Goal: Task Accomplishment & Management: Use online tool/utility

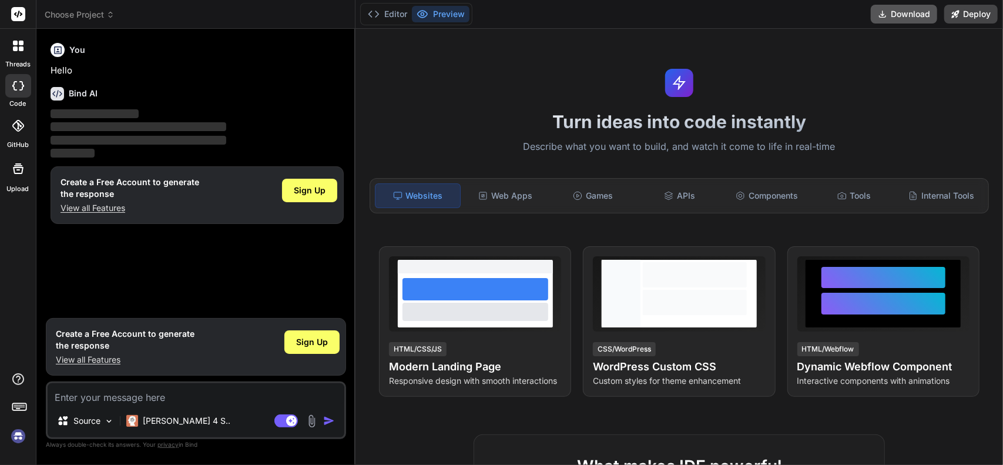
click at [908, 12] on button "Download" at bounding box center [904, 14] width 66 height 19
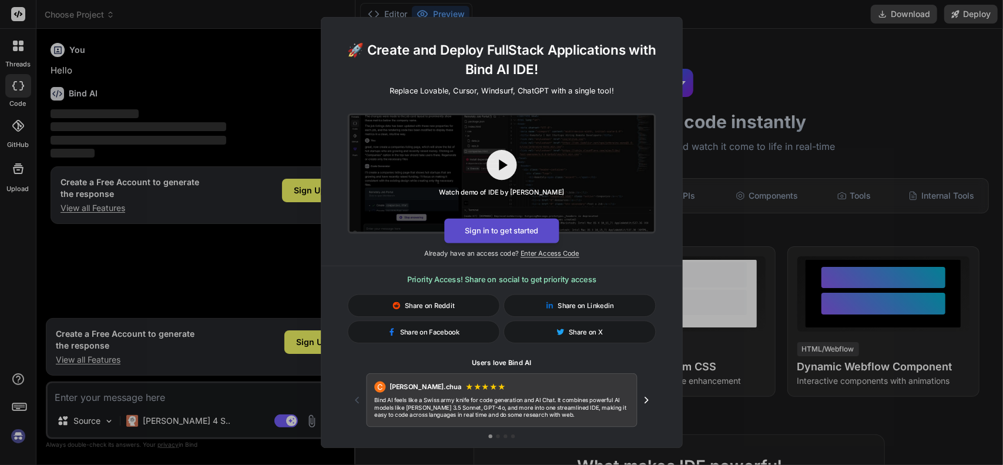
click at [502, 234] on button "Sign in to get started" at bounding box center [501, 231] width 115 height 25
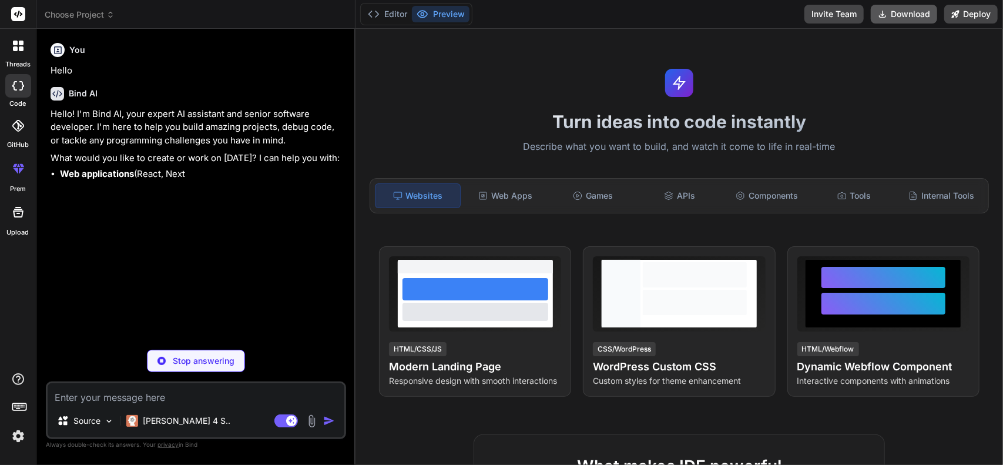
click at [907, 16] on button "Download" at bounding box center [904, 14] width 66 height 19
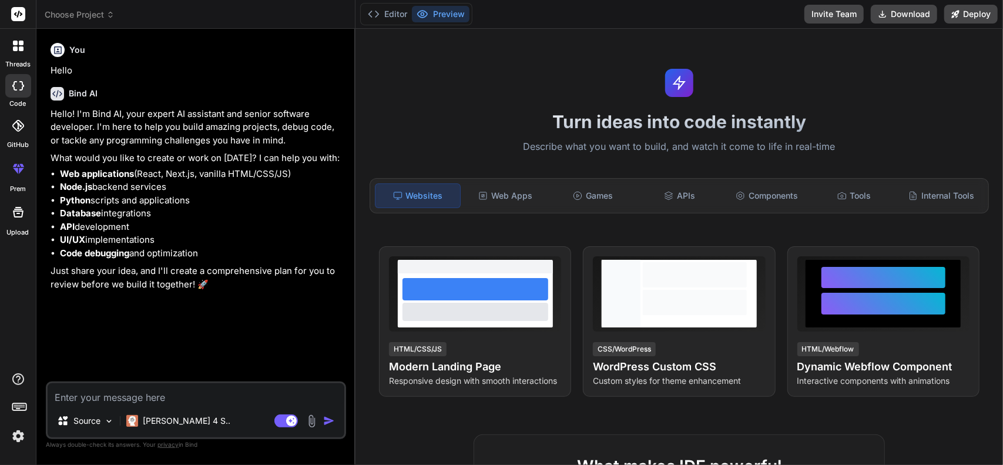
click at [21, 82] on icon at bounding box center [21, 85] width 5 height 9
type textarea "x"
click at [23, 407] on icon at bounding box center [19, 406] width 16 height 16
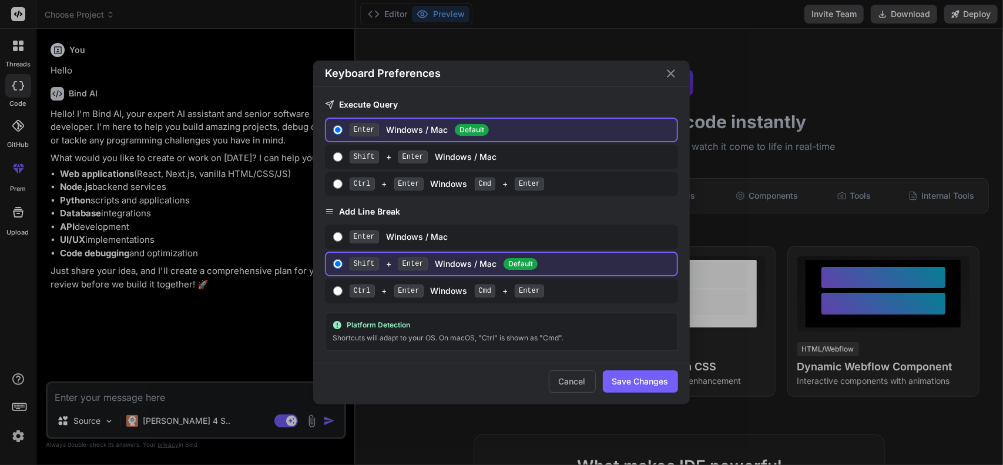
click at [23, 407] on div "Keyboard Preferences Execute Query Enter Windows / Mac Default Shift + Enter Wi…" at bounding box center [501, 232] width 1003 height 465
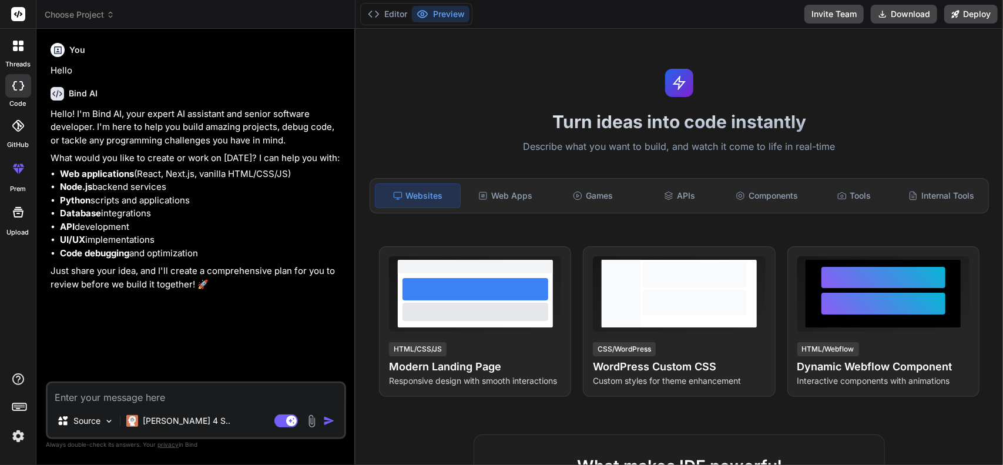
drag, startPoint x: 553, startPoint y: 453, endPoint x: 507, endPoint y: 414, distance: 60.4
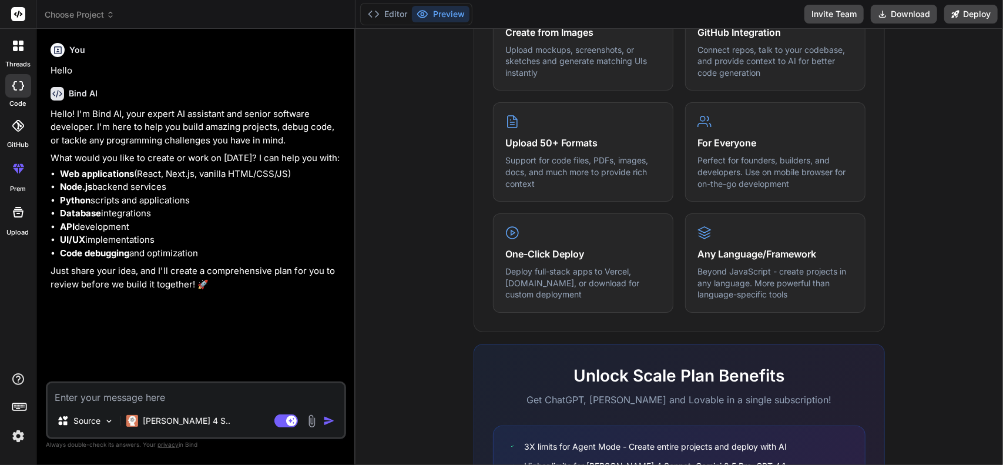
scroll to position [529, 0]
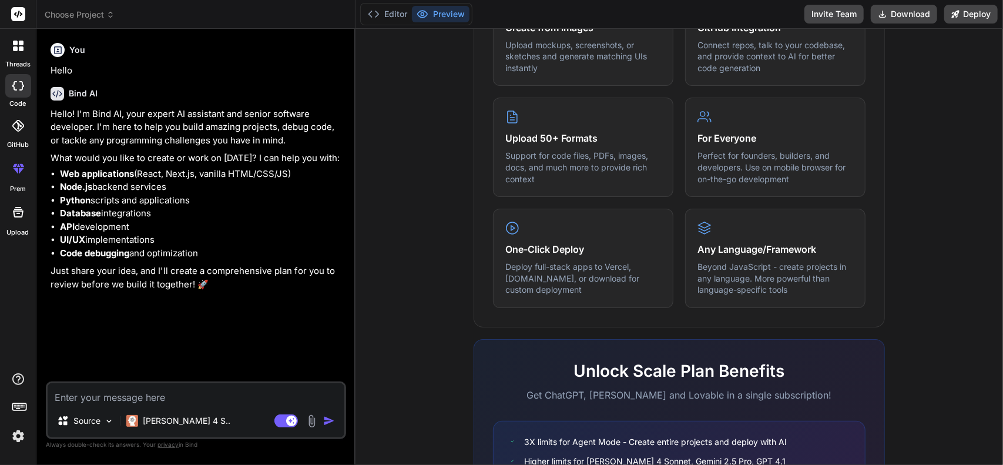
click at [16, 128] on icon at bounding box center [18, 126] width 12 height 12
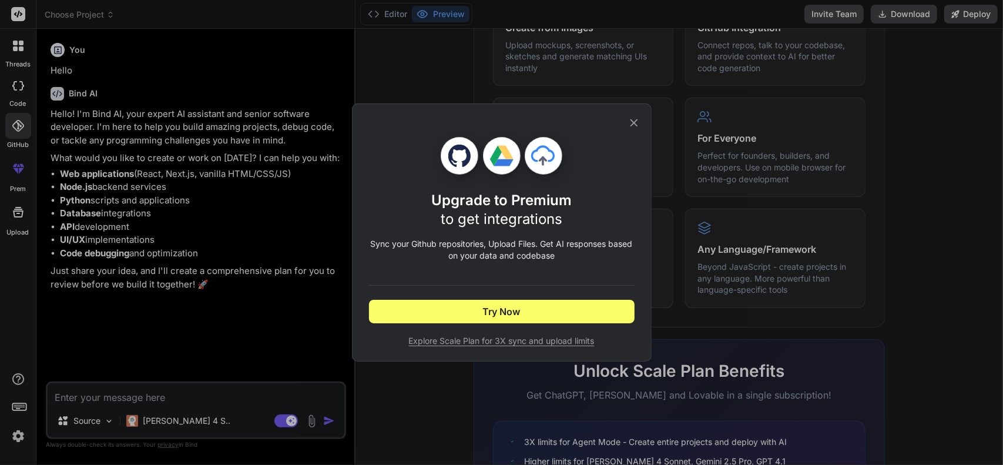
click at [631, 125] on icon at bounding box center [634, 122] width 13 height 13
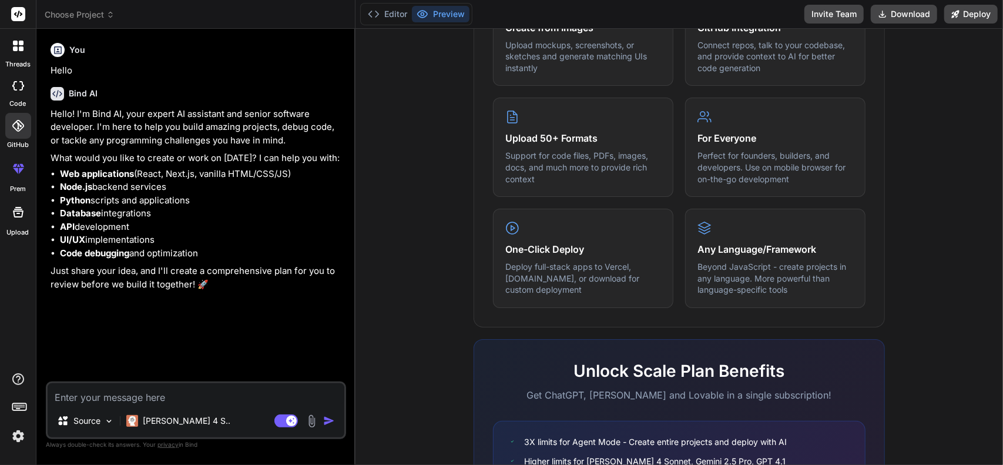
click at [109, 17] on icon at bounding box center [110, 15] width 8 height 8
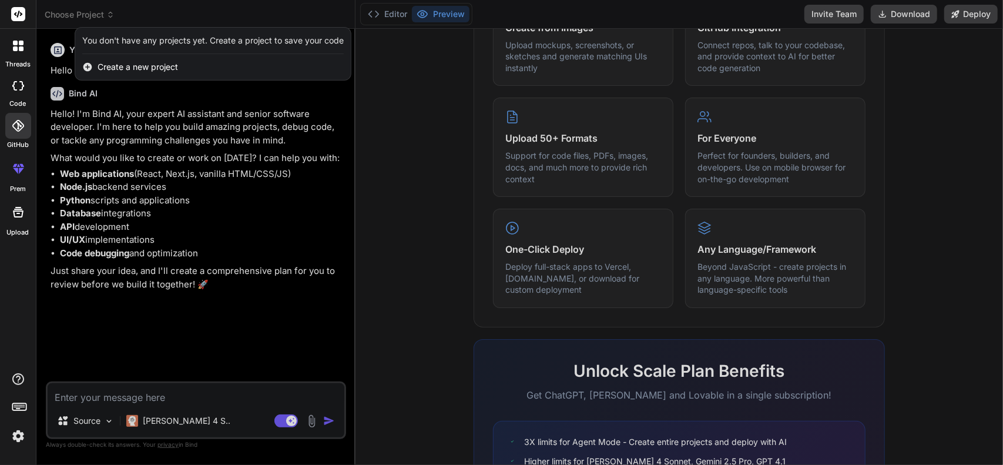
click at [421, 128] on div at bounding box center [501, 232] width 1003 height 465
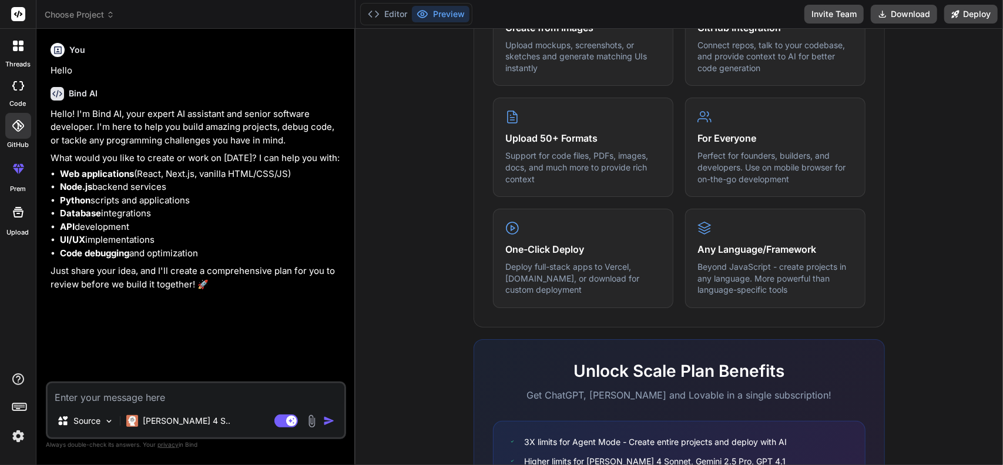
click at [74, 17] on span "Choose Project" at bounding box center [80, 15] width 70 height 12
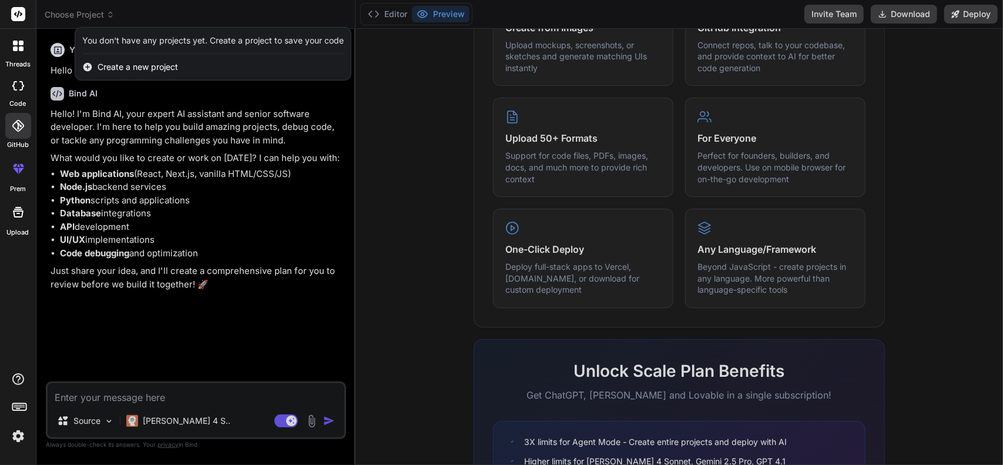
click at [127, 69] on span "Create a new project" at bounding box center [138, 67] width 80 height 12
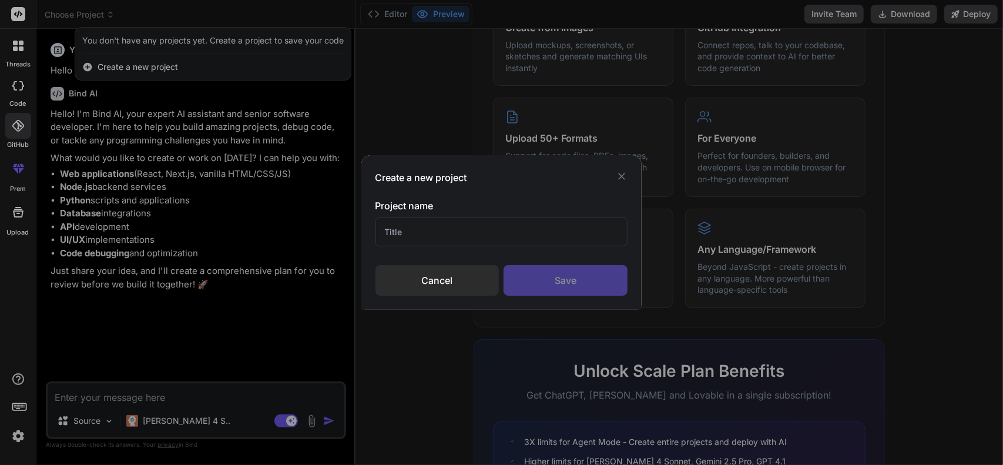
click at [526, 233] on input "text" at bounding box center [501, 231] width 253 height 29
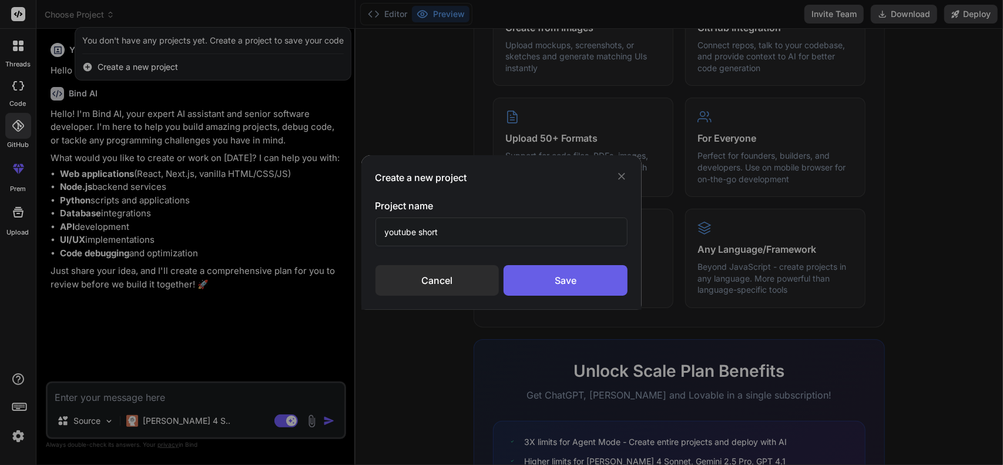
type input "youtube short"
click at [572, 286] on div "Save" at bounding box center [566, 280] width 124 height 31
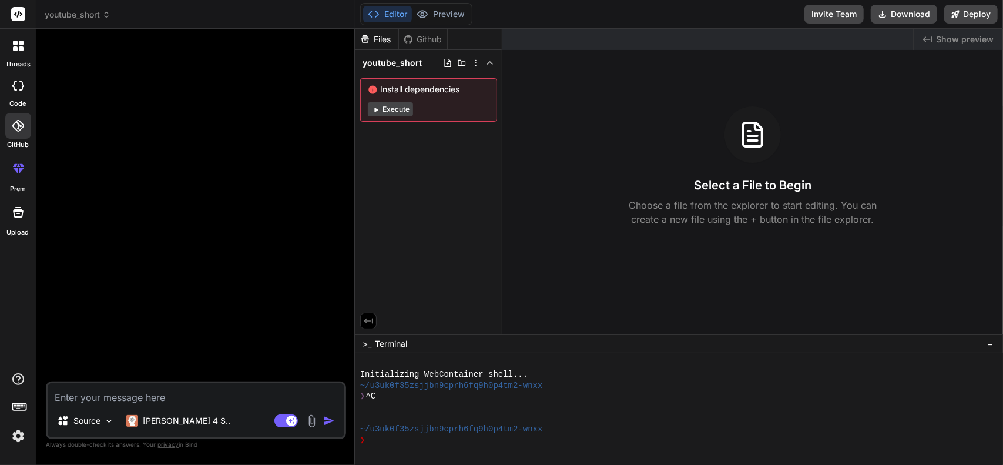
click at [375, 36] on div "Files" at bounding box center [376, 39] width 43 height 12
click at [392, 109] on button "Execute" at bounding box center [390, 109] width 45 height 14
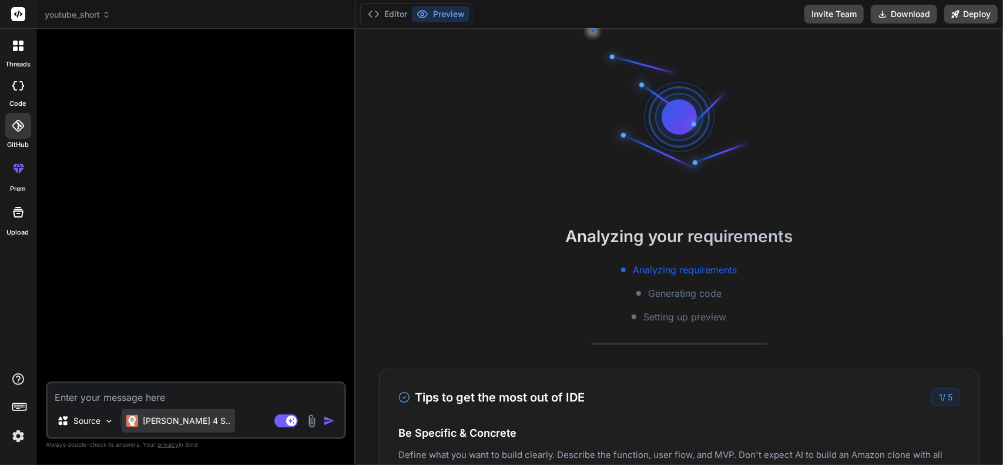
click at [179, 419] on p "[PERSON_NAME] 4 S.." at bounding box center [187, 421] width 88 height 12
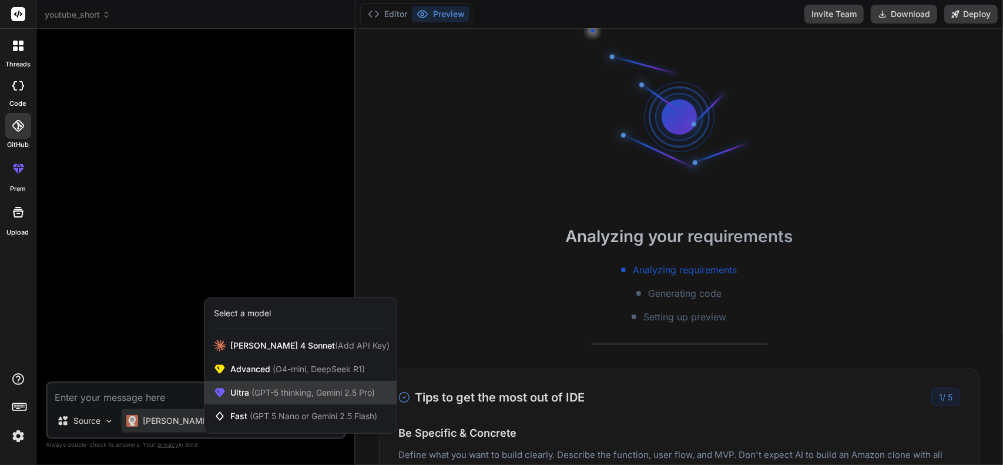
scroll to position [153, 0]
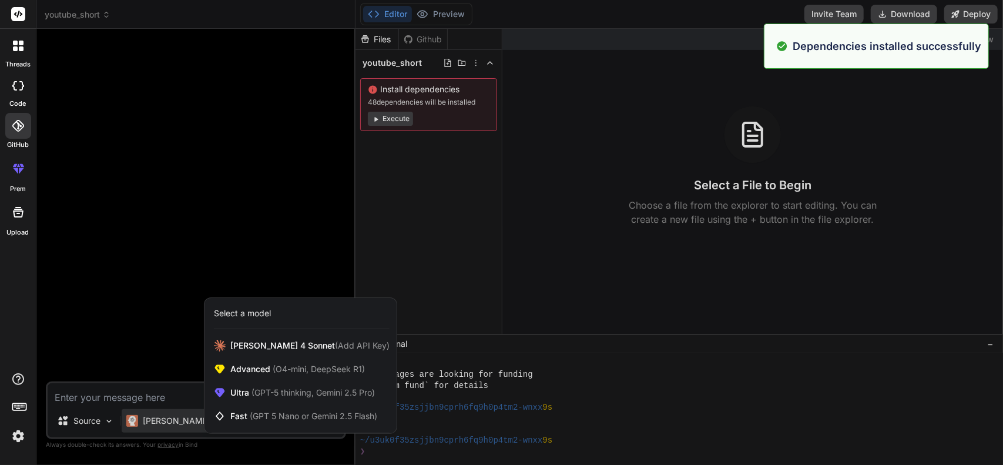
click at [562, 262] on div at bounding box center [501, 232] width 1003 height 465
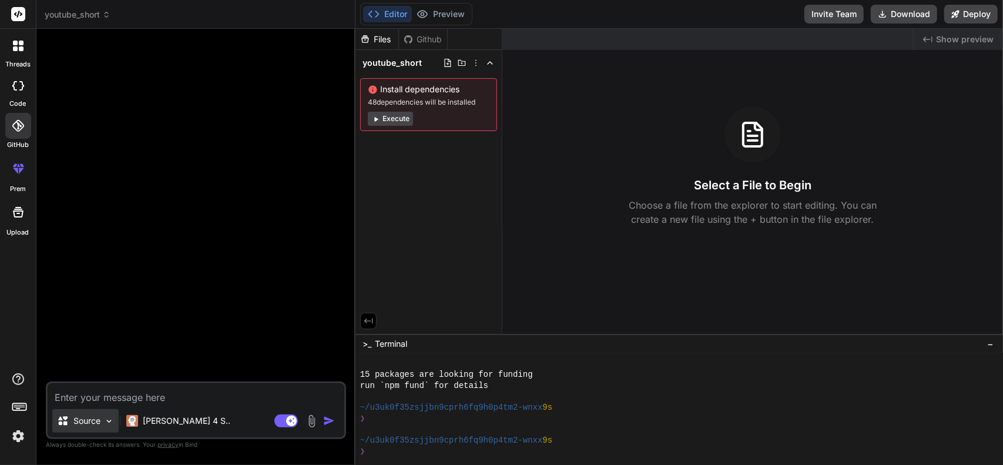
click at [109, 422] on img at bounding box center [109, 421] width 10 height 10
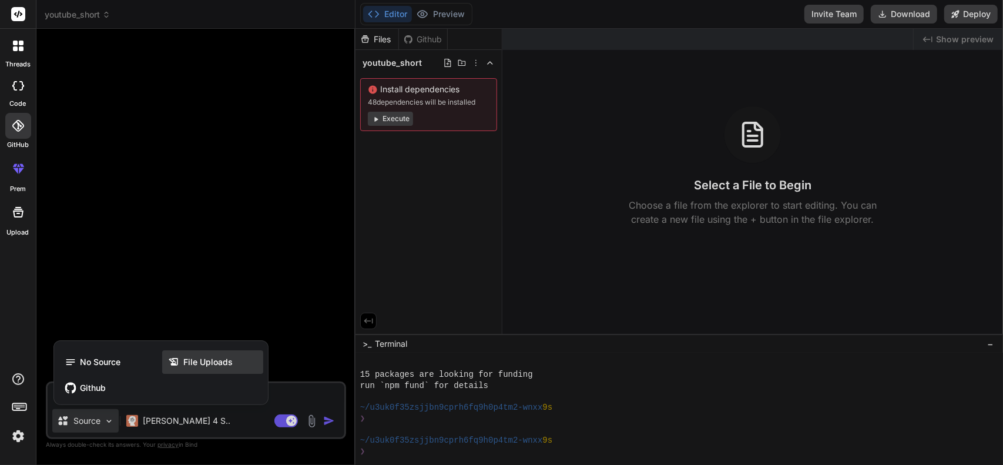
click at [220, 359] on span "File Uploads" at bounding box center [207, 362] width 49 height 12
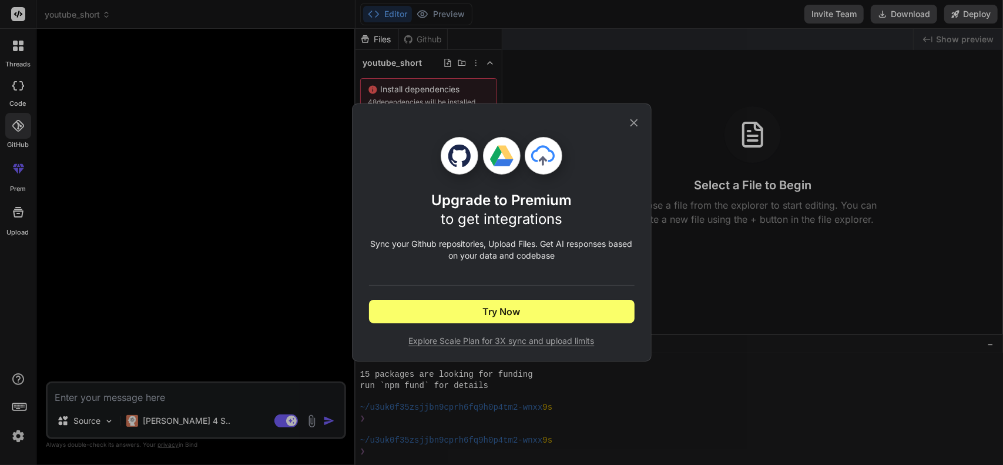
click at [632, 125] on icon at bounding box center [634, 122] width 13 height 13
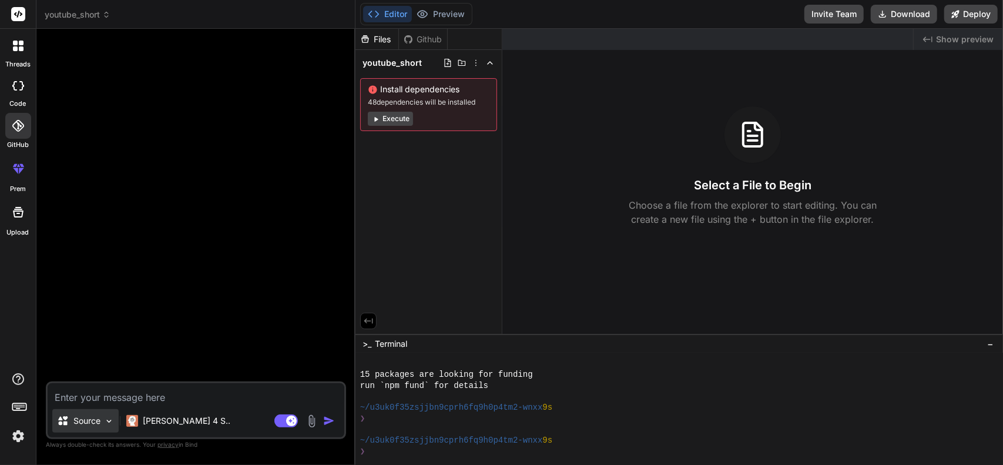
click at [89, 427] on div "Source" at bounding box center [85, 421] width 66 height 24
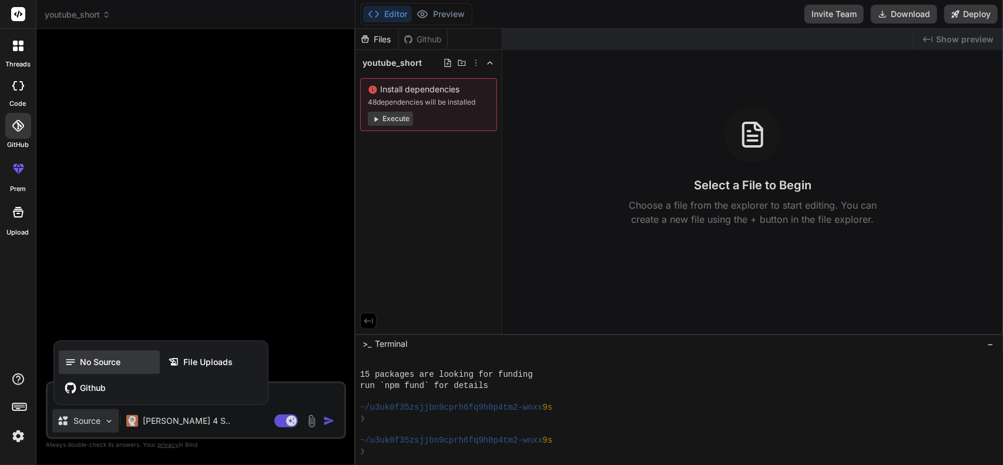
click at [93, 361] on span "No Source" at bounding box center [100, 362] width 41 height 12
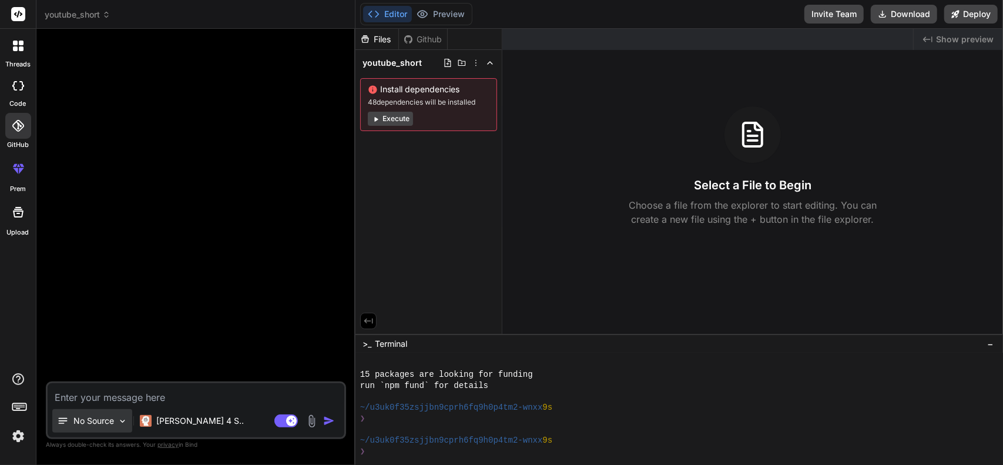
click at [88, 419] on p "No Source" at bounding box center [93, 421] width 41 height 12
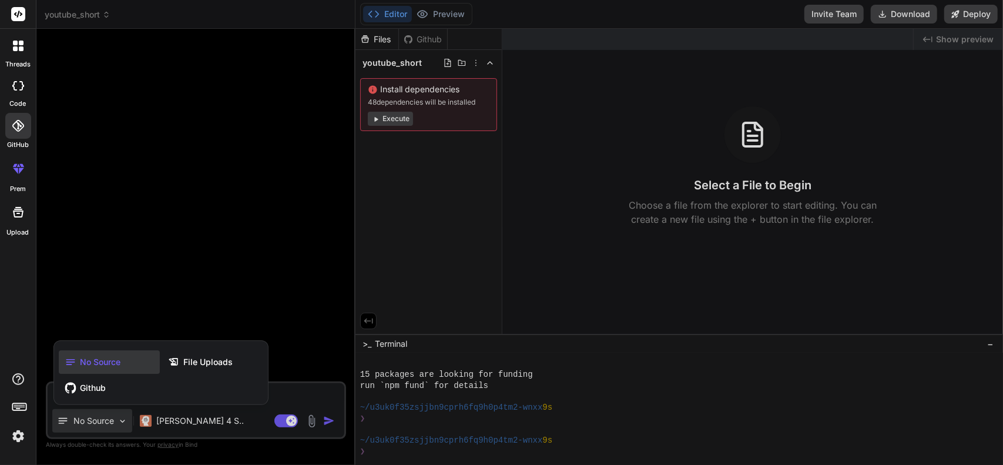
click at [123, 296] on div at bounding box center [501, 232] width 1003 height 465
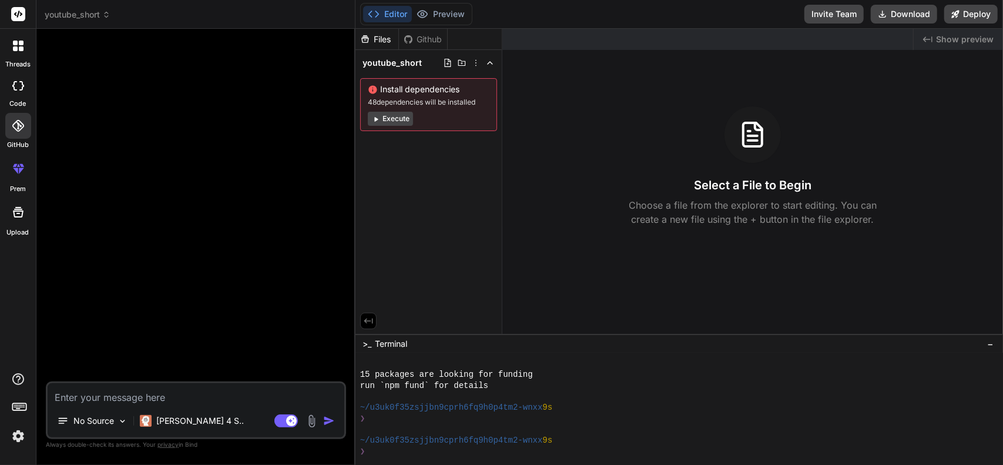
click at [18, 435] on img at bounding box center [18, 436] width 20 height 20
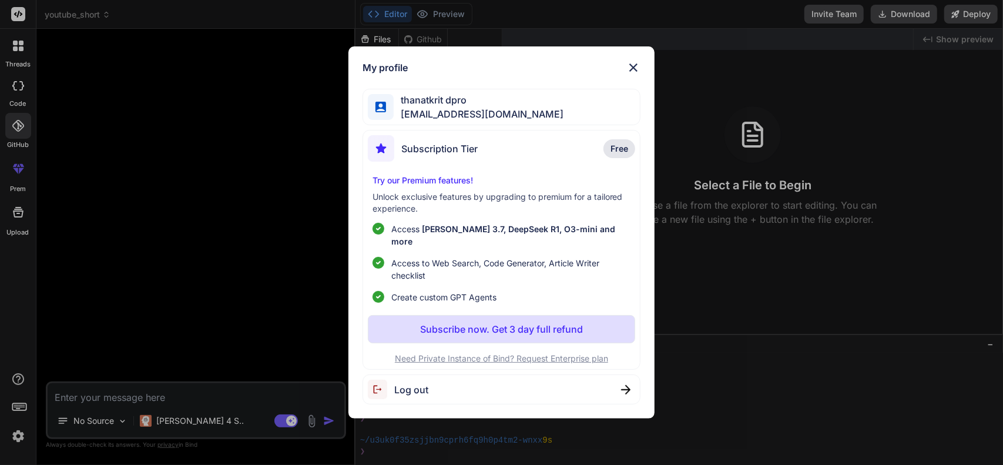
click at [633, 72] on img at bounding box center [633, 68] width 14 height 14
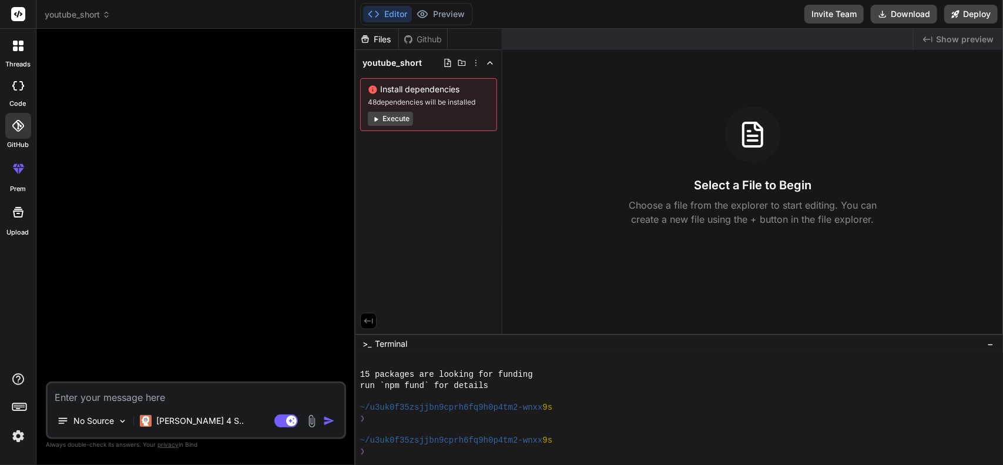
click at [380, 16] on button "Editor" at bounding box center [387, 14] width 49 height 16
click at [20, 46] on icon at bounding box center [21, 48] width 5 height 5
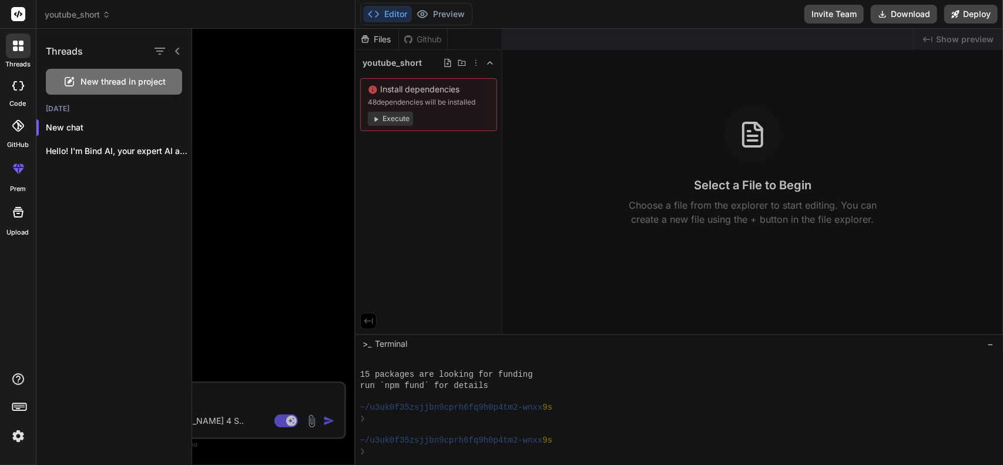
click at [15, 85] on icon at bounding box center [18, 85] width 12 height 9
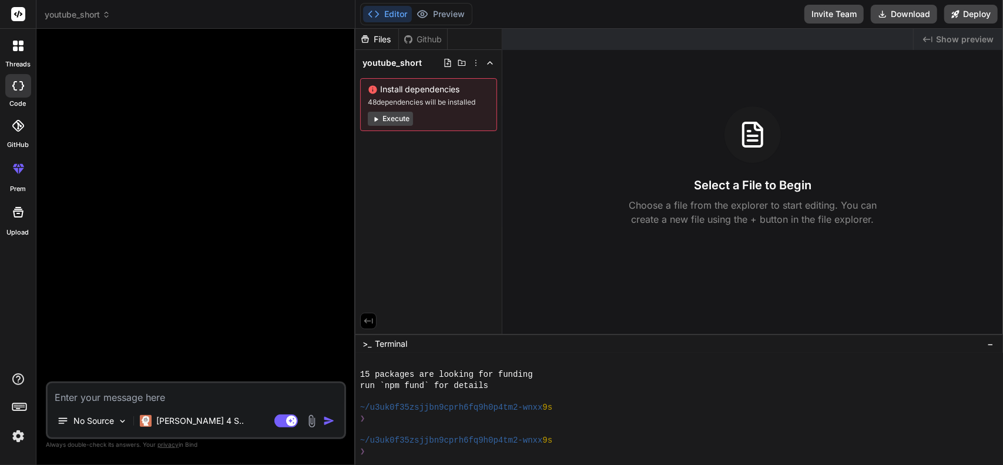
click at [15, 85] on icon at bounding box center [18, 85] width 12 height 9
click at [17, 169] on icon at bounding box center [15, 170] width 5 height 6
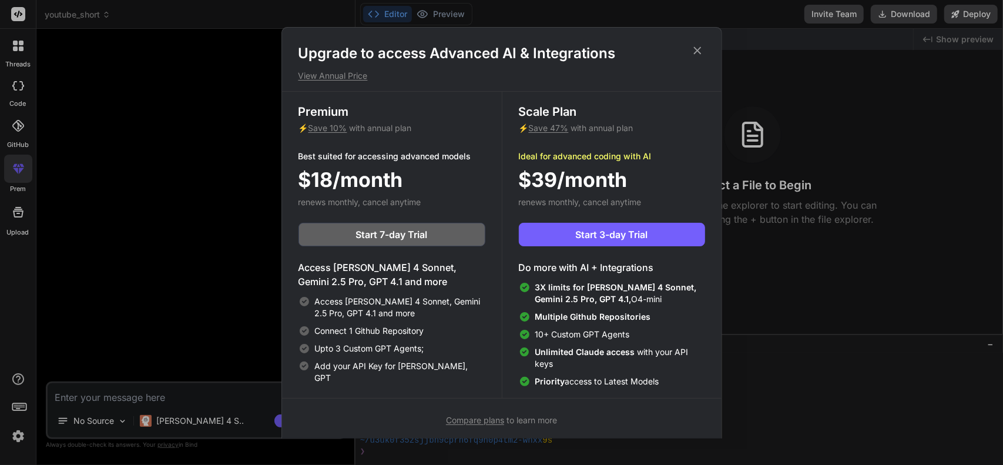
drag, startPoint x: 696, startPoint y: 48, endPoint x: 564, endPoint y: 78, distance: 135.0
click at [696, 48] on icon at bounding box center [697, 50] width 13 height 13
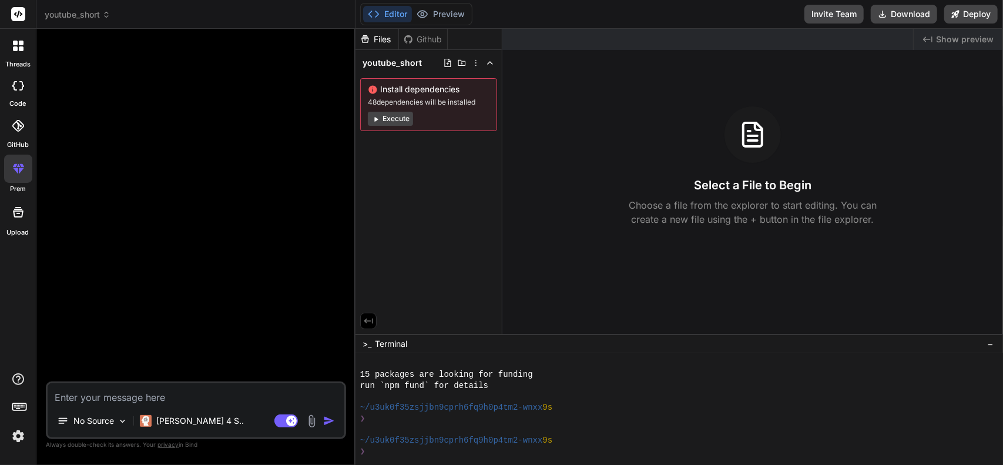
click at [19, 216] on icon at bounding box center [18, 212] width 14 height 14
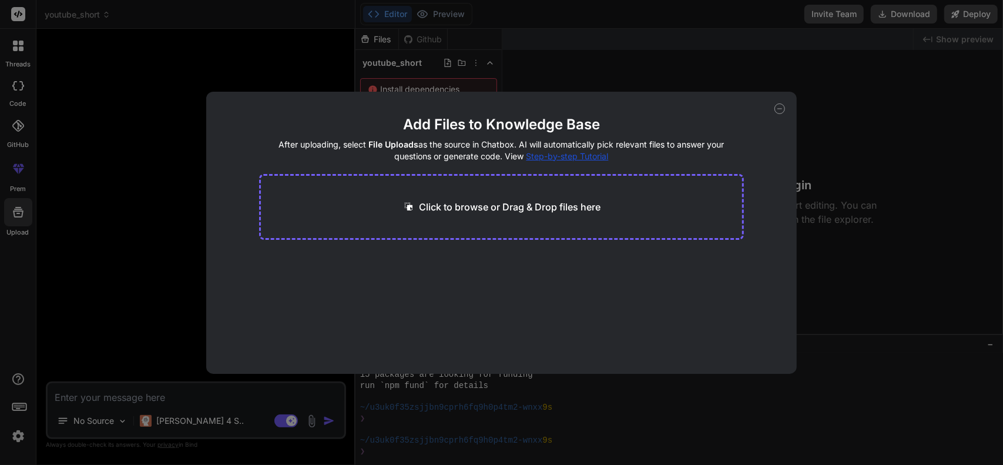
click at [777, 109] on icon at bounding box center [779, 108] width 11 height 11
type textarea "x"
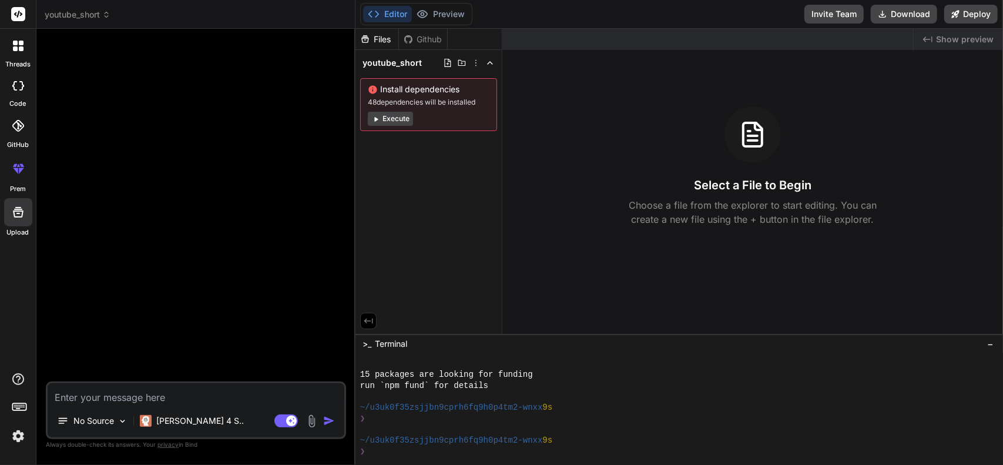
click at [959, 44] on span "Show preview" at bounding box center [965, 39] width 58 height 12
click at [930, 39] on icon at bounding box center [927, 39] width 9 height 6
click at [197, 397] on textarea at bounding box center [196, 393] width 297 height 21
click at [237, 395] on textarea at bounding box center [196, 393] width 297 height 21
type textarea "ส"
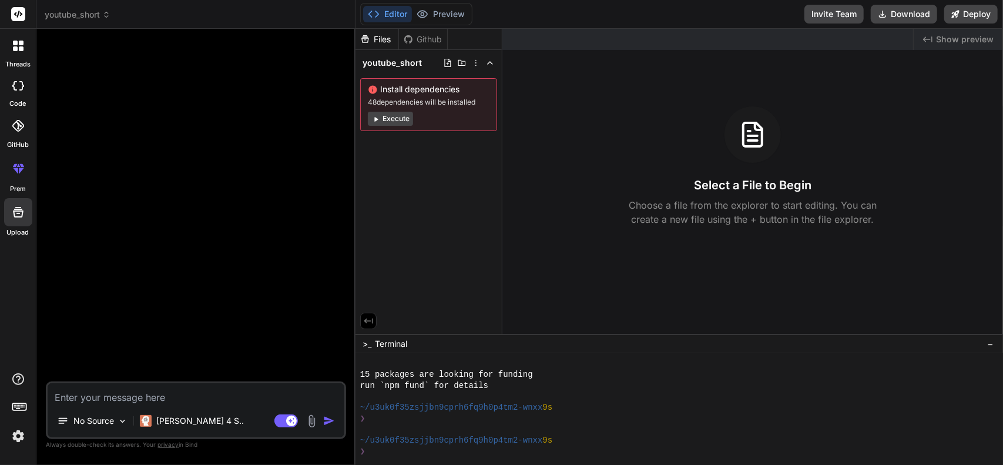
type textarea "x"
type textarea "สร"
type textarea "x"
type textarea "สร้"
type textarea "x"
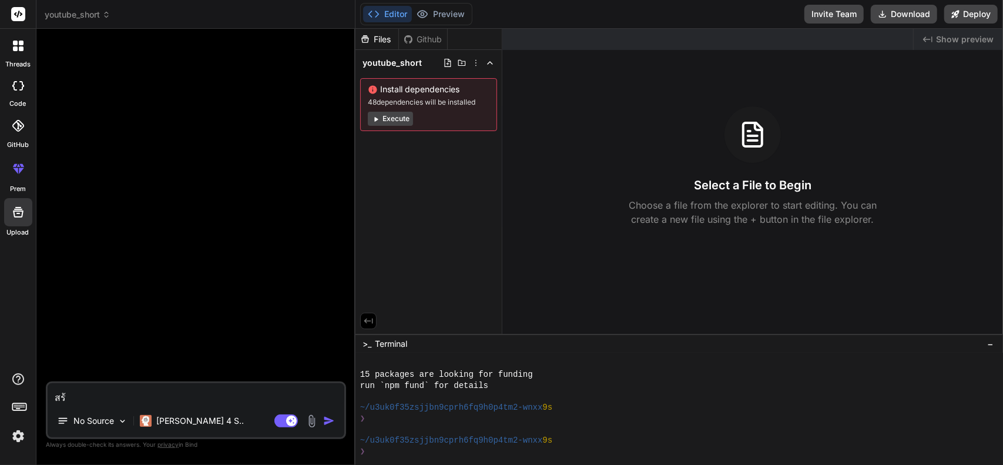
type textarea "สร้า"
type textarea "x"
type textarea "สร้าง"
type textarea "x"
type textarea "สร้างห"
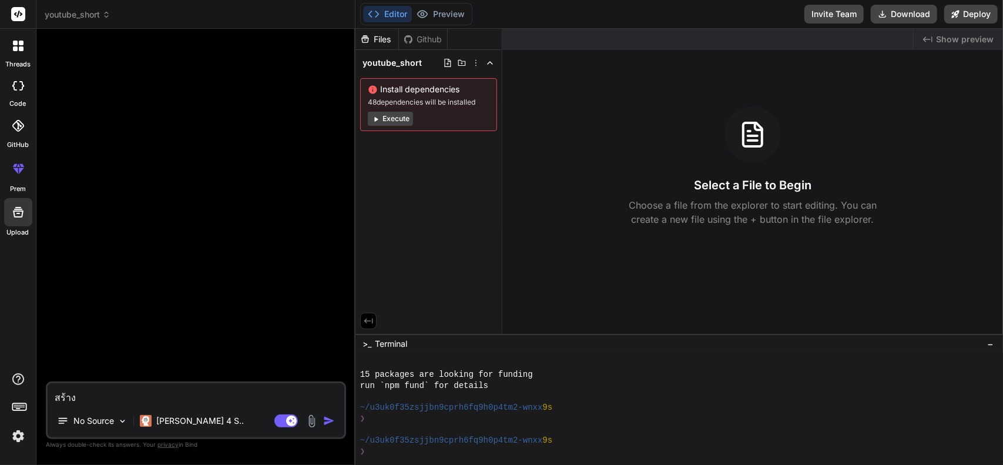
type textarea "x"
type textarea "สร้างหน"
type textarea "x"
type textarea "สร้างหน้"
type textarea "x"
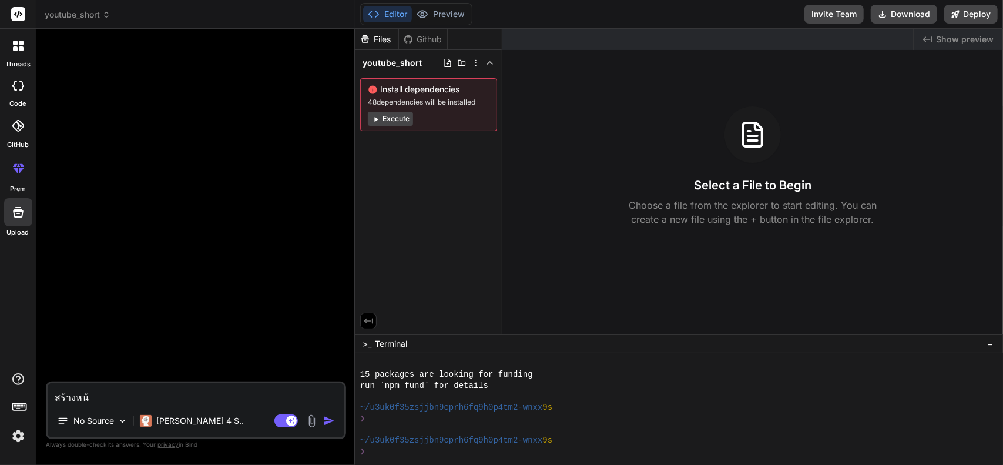
type textarea "สร้างหน้า"
type textarea "x"
type textarea "สร้างหน้า"
type textarea "x"
type textarea "สร้างหน้า l"
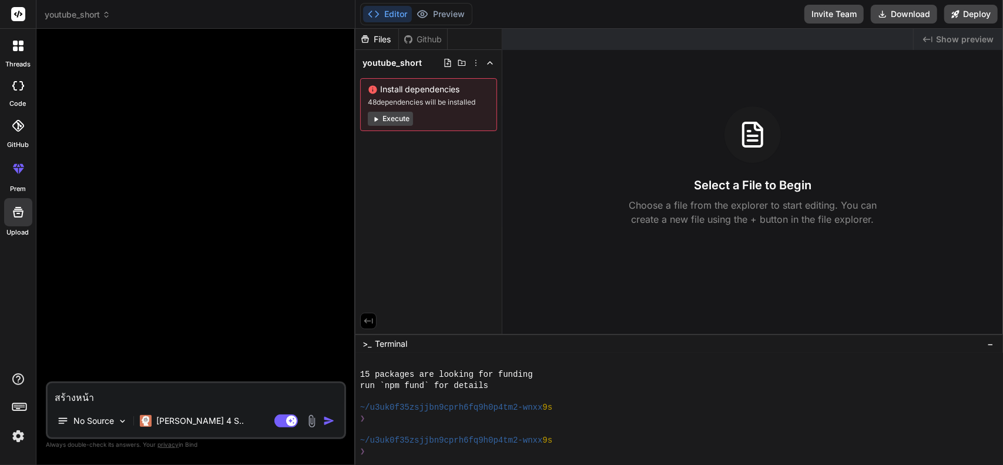
type textarea "x"
type textarea "สร้างหน้า lo"
type textarea "x"
type textarea "สร้างหน้า log"
type textarea "x"
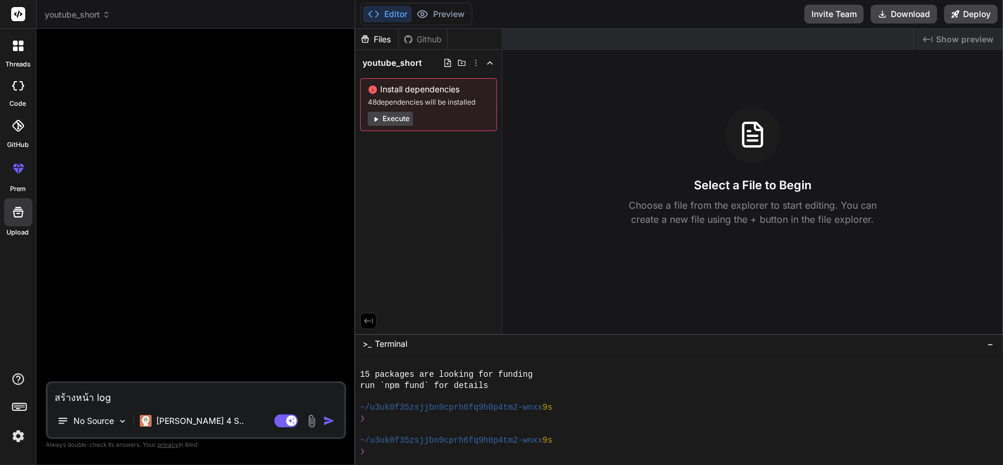
type textarea "สร้างหน้า logi"
type textarea "x"
type textarea "สร้างหน้า login"
type textarea "x"
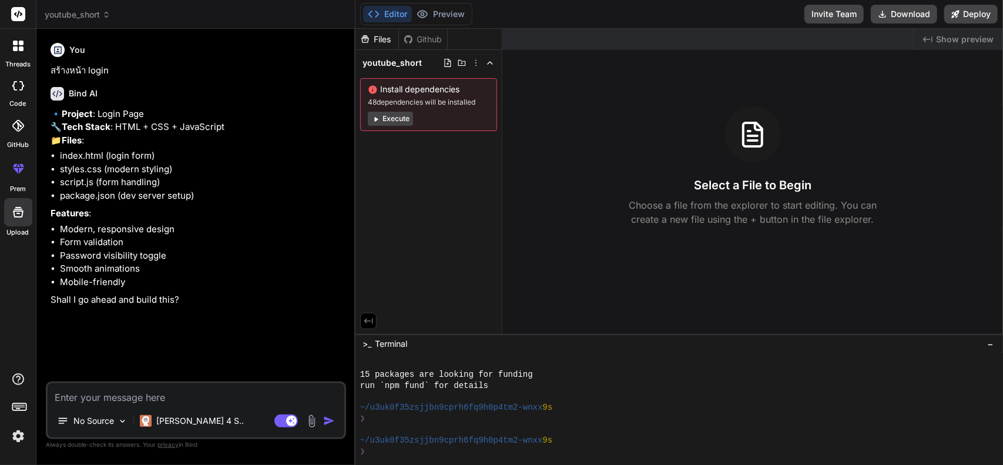
click at [390, 119] on button "Execute" at bounding box center [390, 119] width 45 height 14
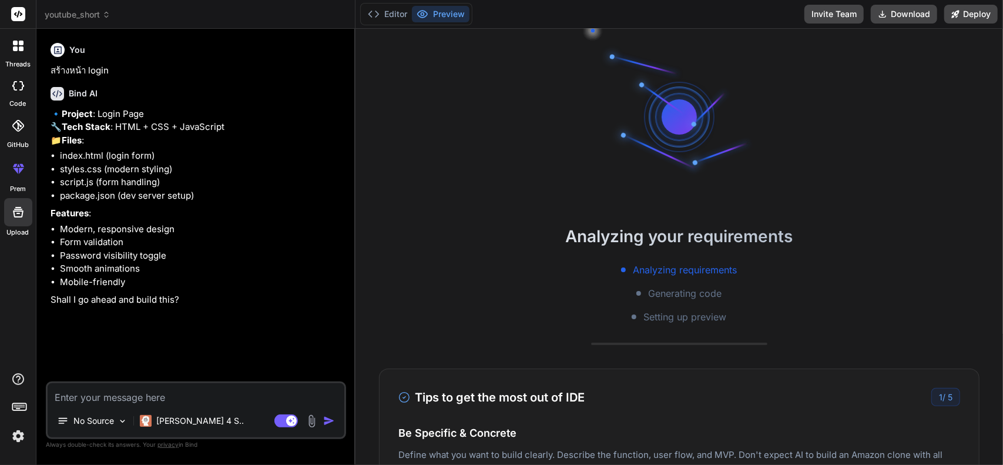
scroll to position [285, 0]
type textarea "x"
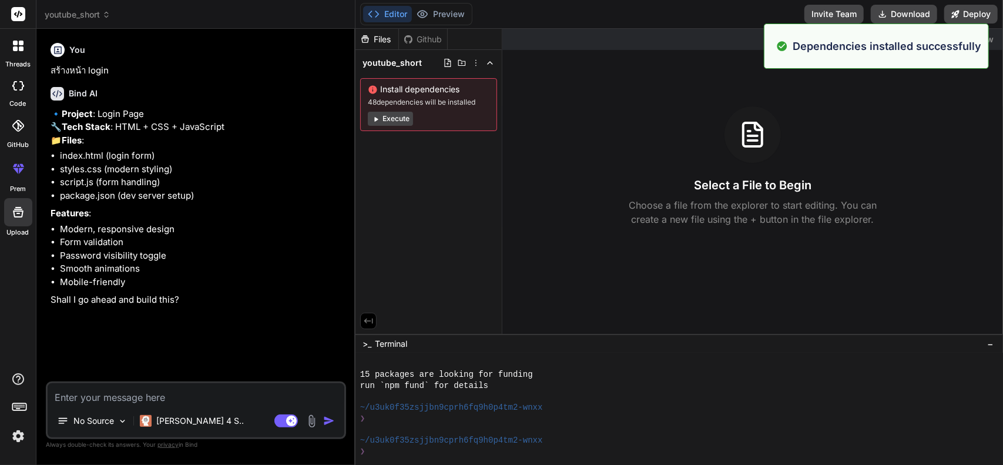
scroll to position [318, 0]
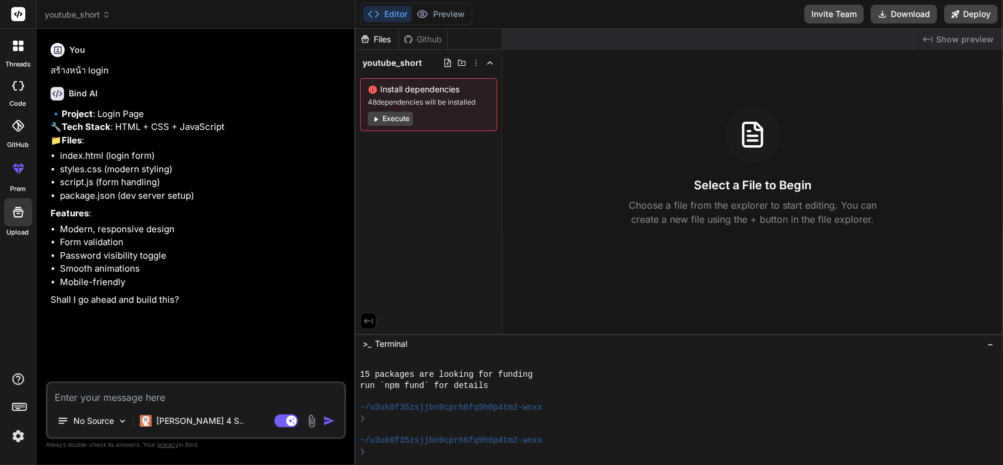
click at [328, 422] on img "button" at bounding box center [329, 421] width 12 height 12
click at [207, 401] on textarea at bounding box center [196, 393] width 297 height 21
type textarea "b"
type textarea "x"
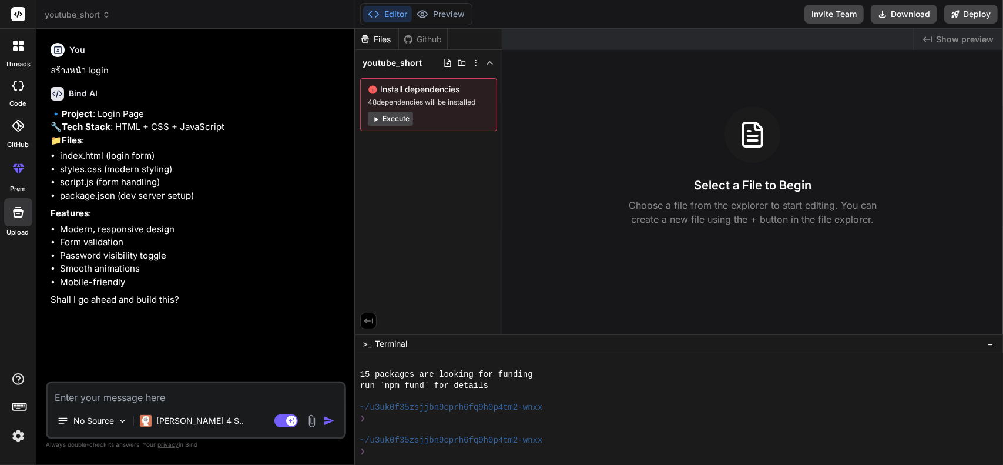
type textarea "g"
type textarea "x"
type textarea "go"
type textarea "x"
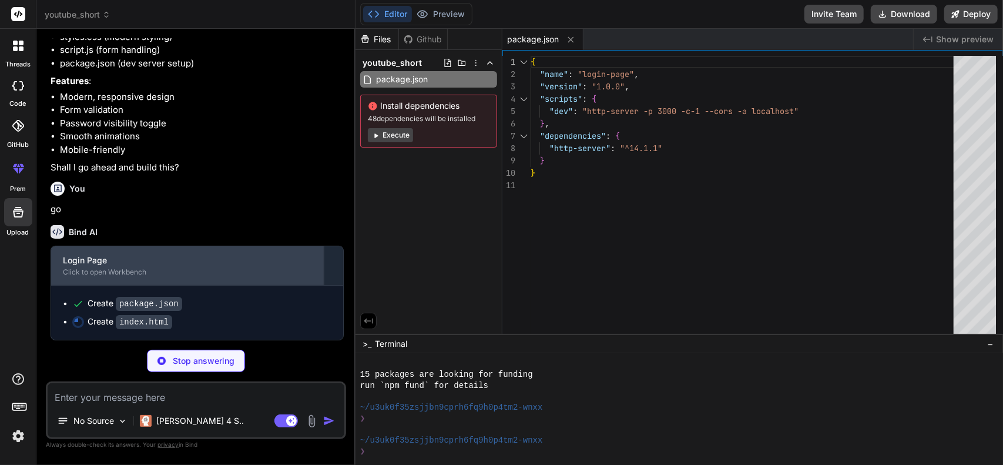
scroll to position [156, 0]
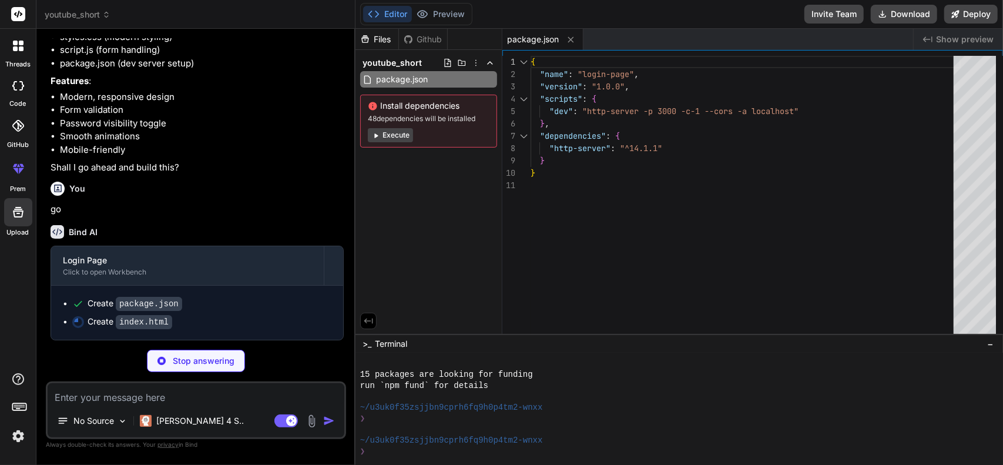
type textarea "x"
type textarea "<script src="script.js"></script> </body> </html>"
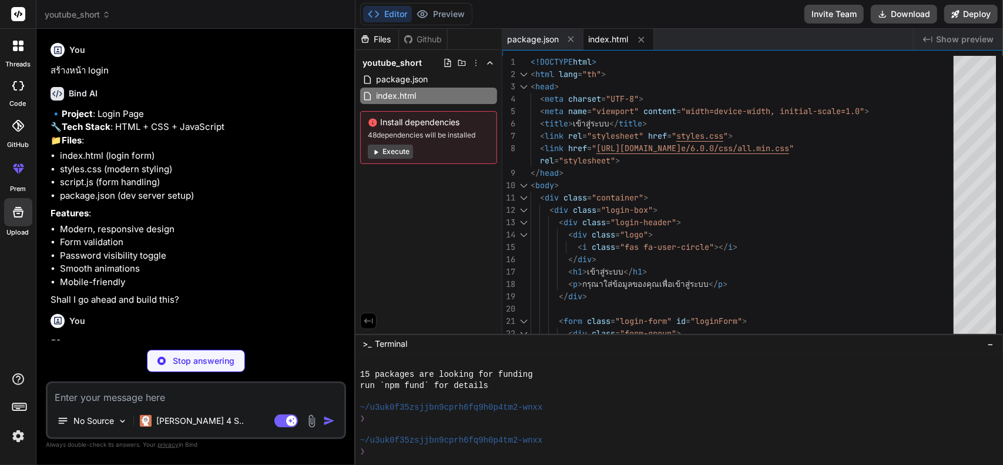
scroll to position [173, 0]
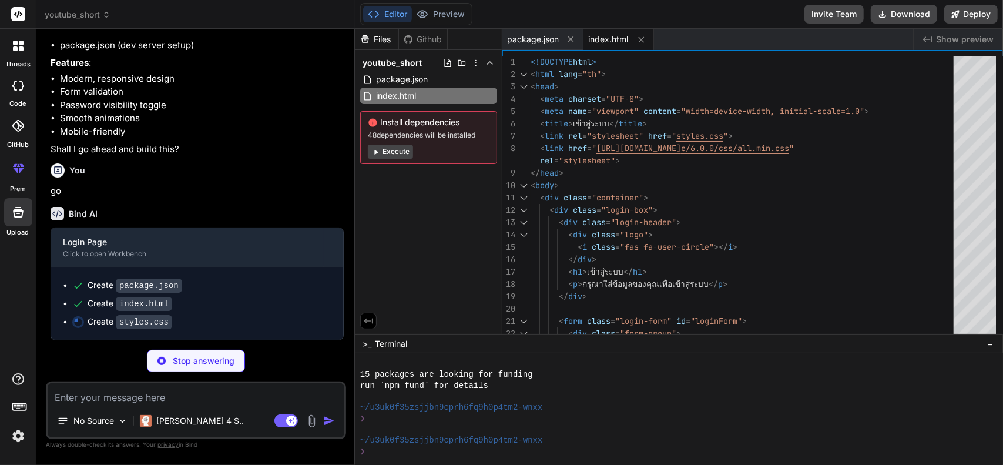
type textarea "x"
type textarea "} }"
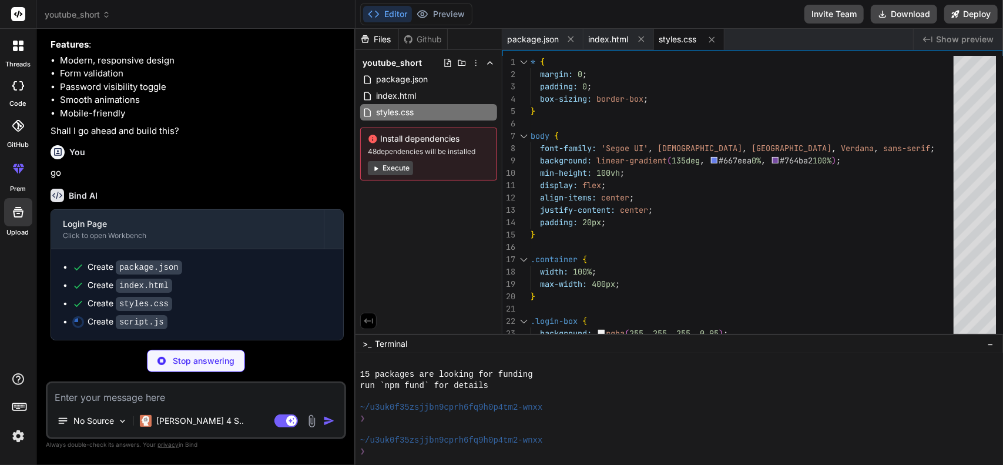
type textarea "x"
type textarea "// Sign up link document.querySelector('.signup-link a').addEventListener('clic…"
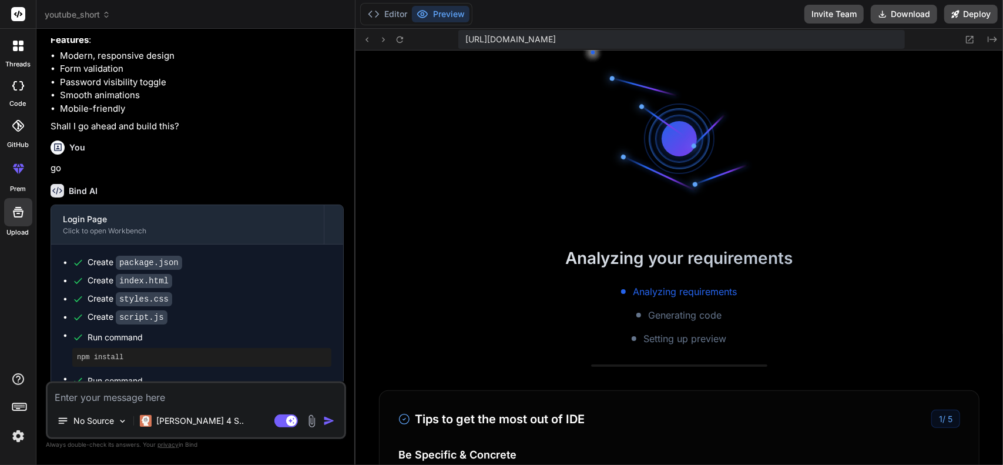
scroll to position [954, 0]
type textarea "x"
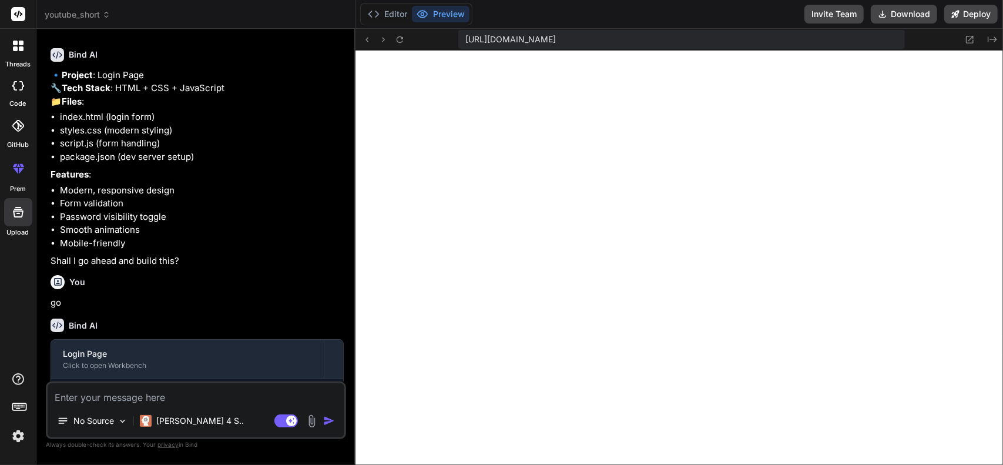
scroll to position [0, 0]
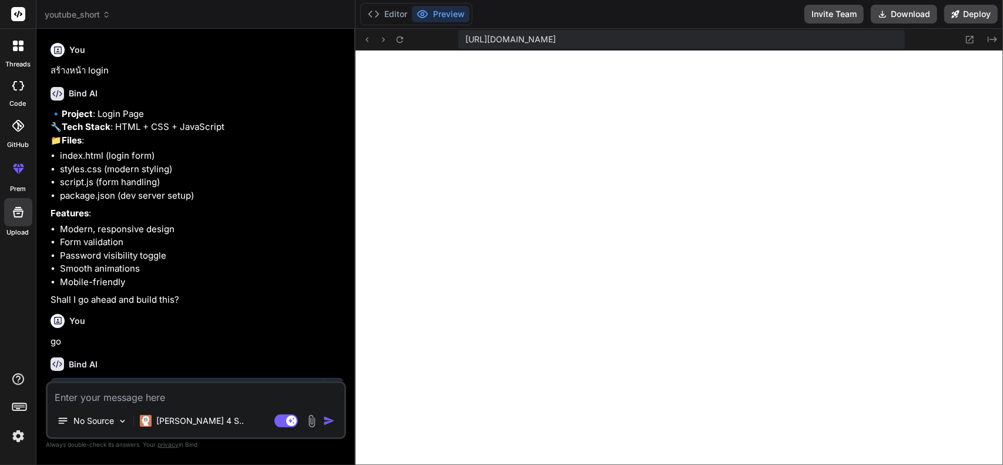
click at [12, 11] on rect at bounding box center [18, 14] width 14 height 14
drag, startPoint x: 15, startPoint y: 16, endPoint x: 18, endPoint y: 43, distance: 27.1
click at [15, 16] on rect at bounding box center [18, 14] width 14 height 14
click at [21, 48] on icon at bounding box center [21, 48] width 5 height 5
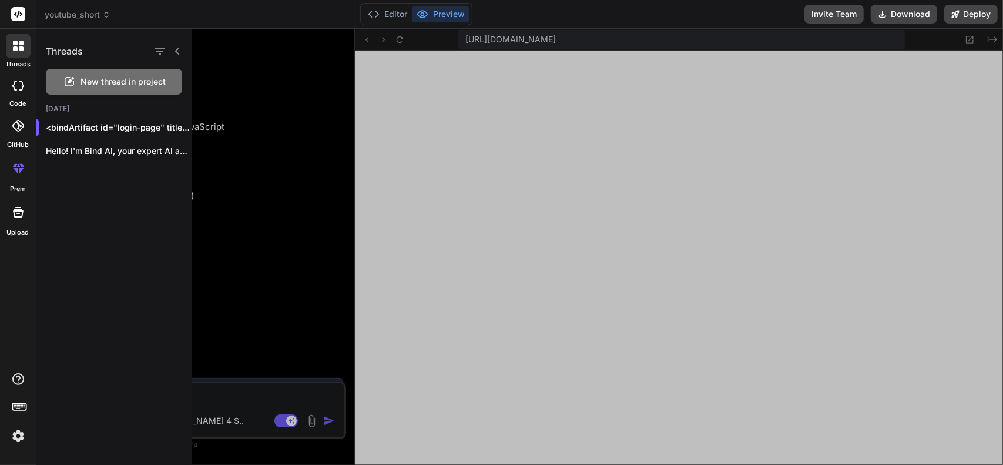
click at [298, 298] on div at bounding box center [597, 247] width 811 height 436
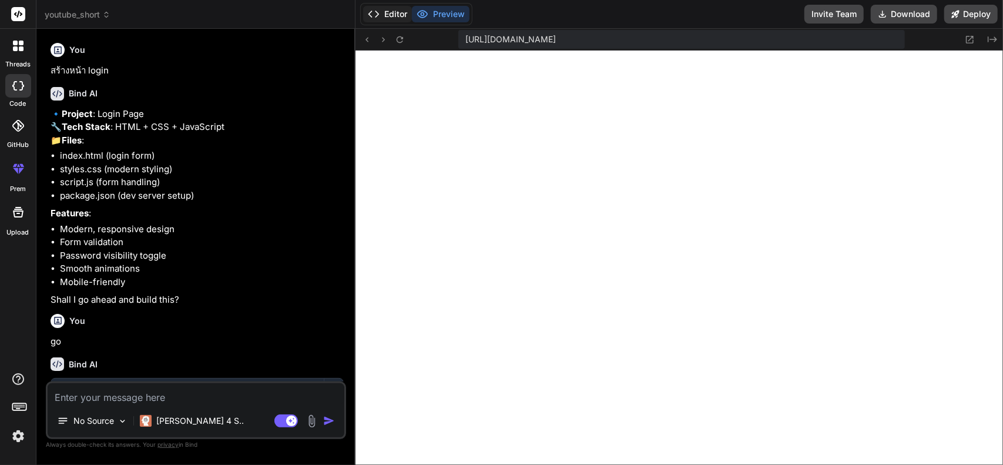
click at [390, 14] on button "Editor" at bounding box center [387, 14] width 49 height 16
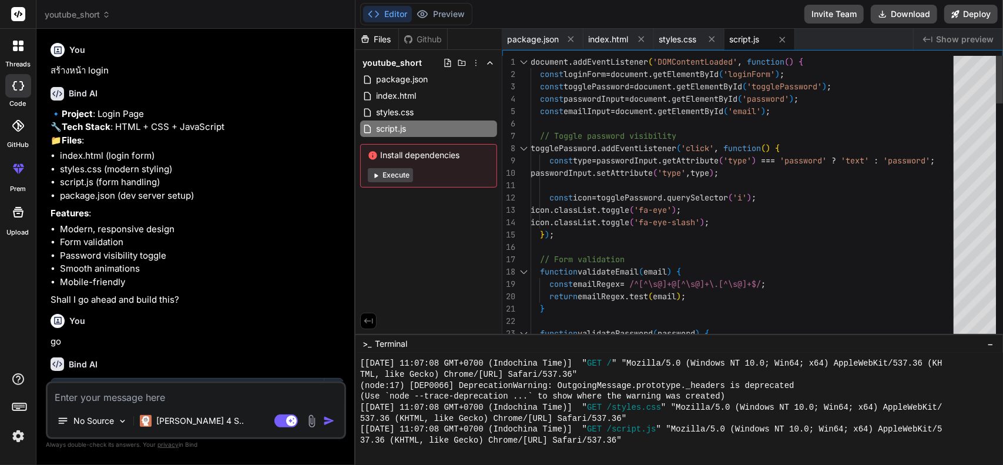
type textarea "const icon = togglePassword.querySelector('i'); icon.classList.toggle('fa-eye')…"
drag, startPoint x: 788, startPoint y: 217, endPoint x: 756, endPoint y: 217, distance: 31.7
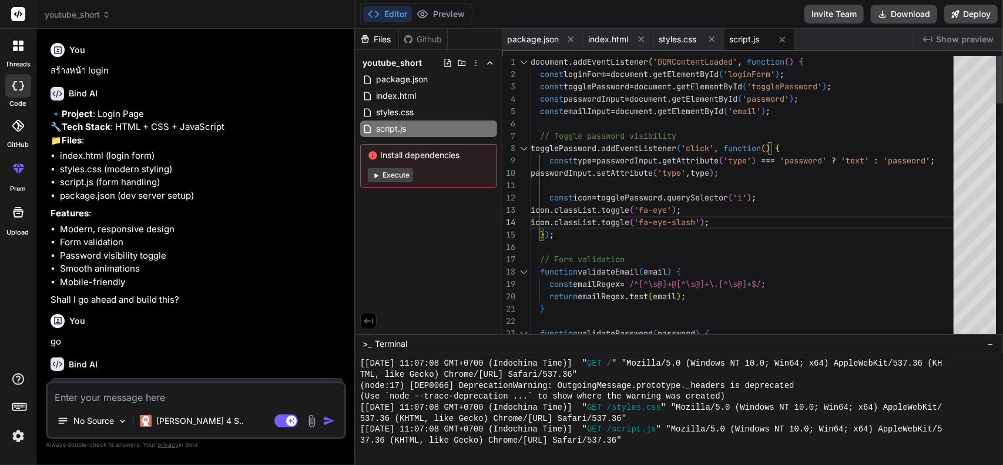
click at [527, 38] on span "package.json" at bounding box center [533, 39] width 52 height 12
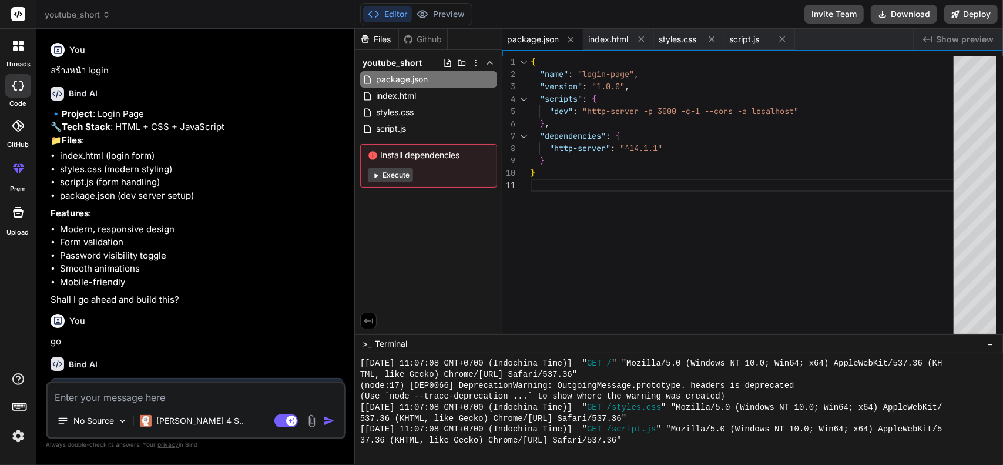
click at [694, 147] on div "{ "name" : "login-page" , "version" : "1.0.0" , "scripts" : { "dev" : "http-ser…" at bounding box center [746, 198] width 430 height 284
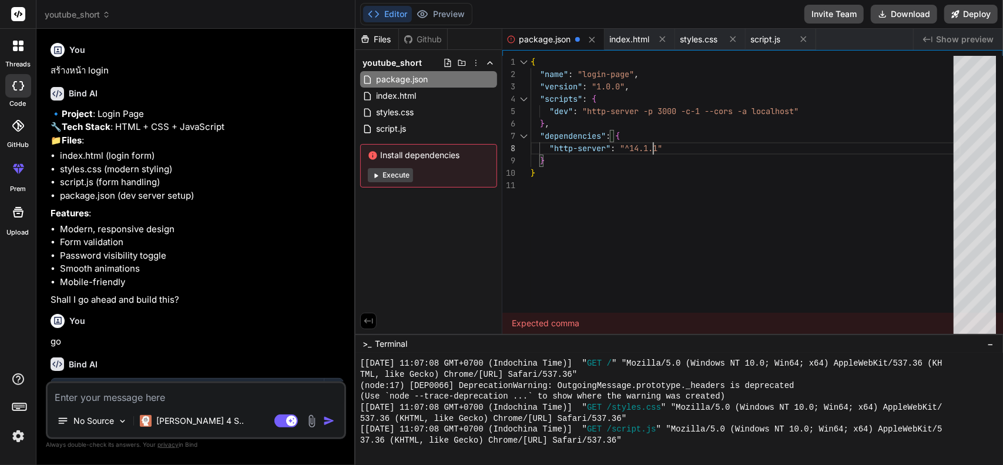
click at [692, 126] on div "{ "name" : "login-page" , "version" : "1.0.0" , "scripts" : { "dev" : "http-ser…" at bounding box center [746, 198] width 430 height 284
click at [704, 113] on div "{ "name" : "login-page" , "version" : "1.0.0" , "scripts" : { "dev" : "http-ser…" at bounding box center [746, 198] width 430 height 284
click at [710, 101] on div "{ "name" : "login-page" , "version" : "1.0.0" , "scripts" : { "dev" : "http-ser…" at bounding box center [746, 198] width 430 height 284
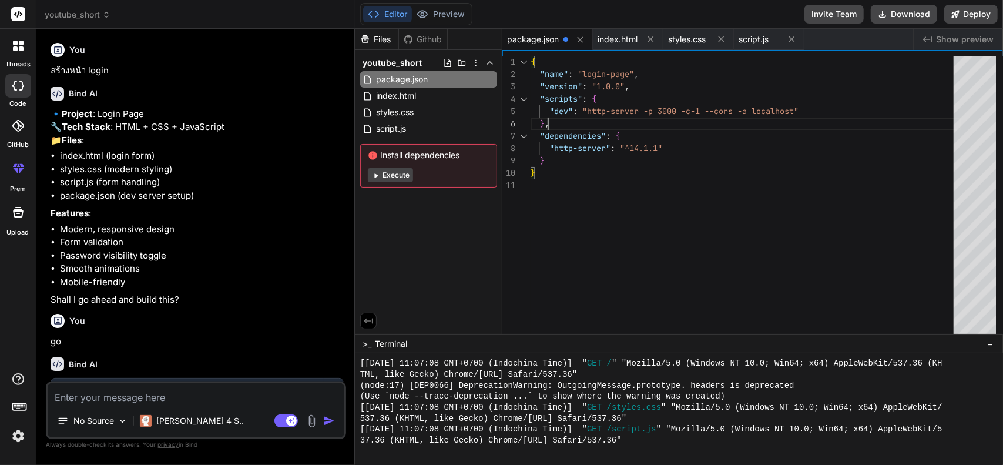
click at [845, 113] on div "{ "name" : "login-page" , "version" : "1.0.0" , "scripts" : { "dev" : "http-ser…" at bounding box center [746, 198] width 430 height 284
click at [779, 131] on div "{ "name" : "login-page" , "version" : "1.0.0" , "scripts" : { "dev" : "http-ser…" at bounding box center [746, 198] width 430 height 284
click at [740, 146] on div "{ "name" : "login-page" , "version" : "1.0.0" , "scripts" : { "dev" : "http-ser…" at bounding box center [746, 198] width 430 height 284
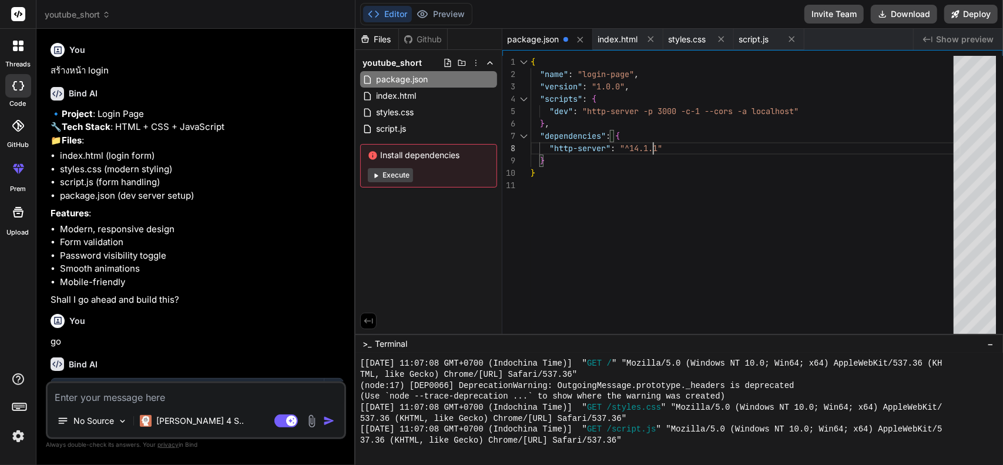
click at [740, 146] on div "{ "name" : "login-page" , "version" : "1.0.0" , "scripts" : { "dev" : "http-ser…" at bounding box center [746, 198] width 430 height 284
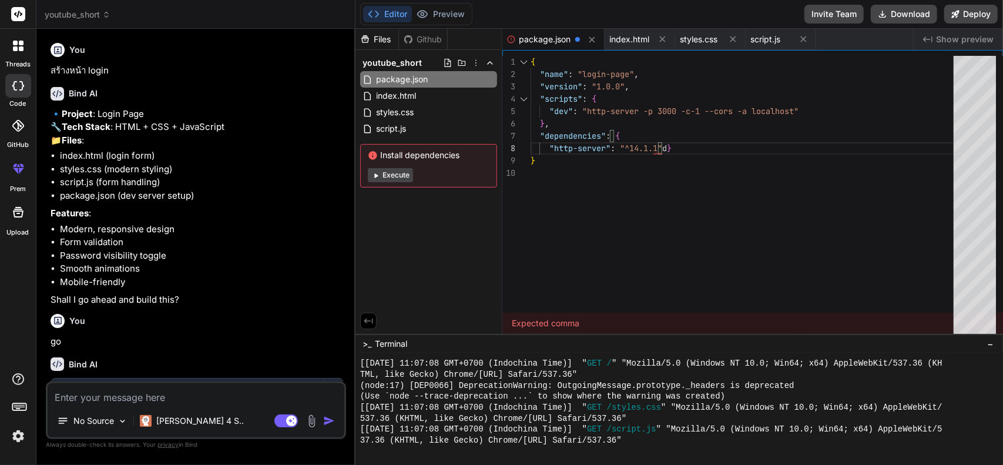
click at [648, 177] on div "{ "name" : "login-page" , "version" : "1.0.0" , "scripts" : { "dev" : "http-ser…" at bounding box center [746, 198] width 430 height 284
click at [682, 220] on div "{ "name" : "login-page" , "version" : "1.0.0" , "scripts" : { "dev" : "http-ser…" at bounding box center [746, 198] width 430 height 284
type textarea "{ "name": "login-page", "version": "1.0.0", "scripts": { "dev": "http-server -p…"
click at [368, 318] on icon at bounding box center [368, 321] width 11 height 11
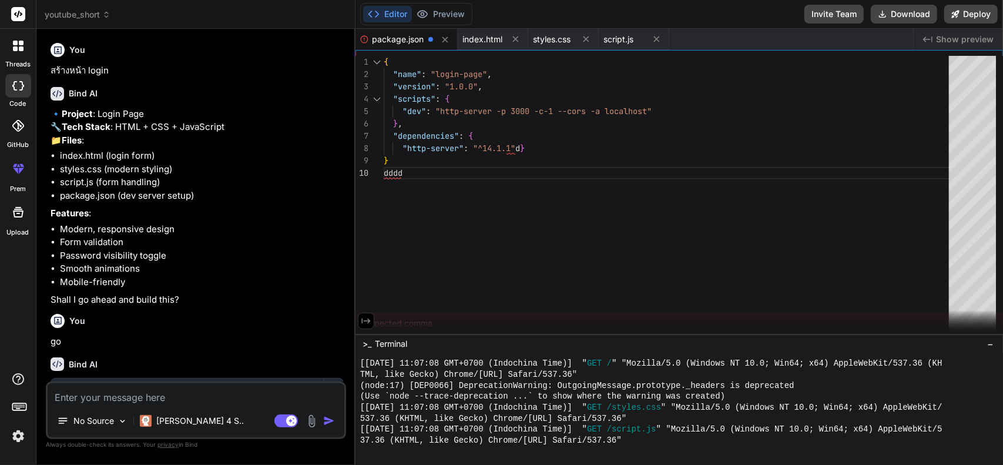
click at [368, 320] on icon at bounding box center [366, 321] width 11 height 11
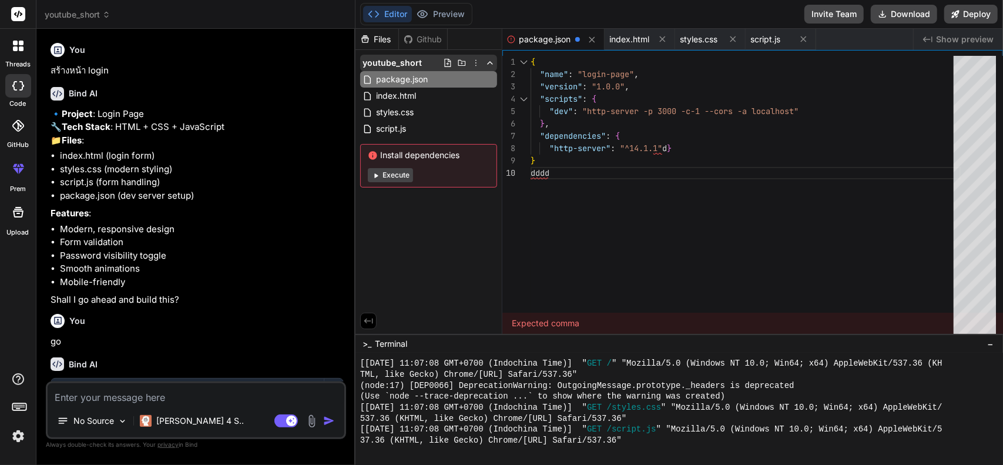
click at [477, 59] on icon at bounding box center [475, 62] width 9 height 9
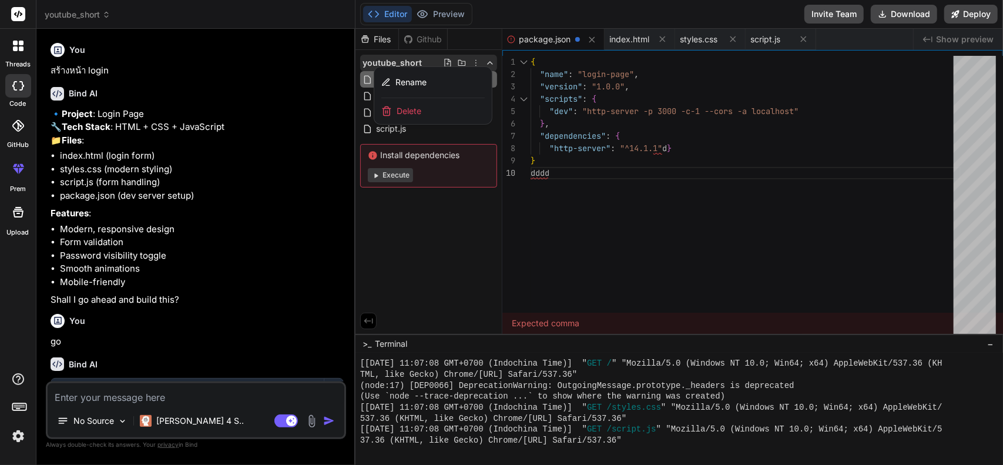
drag, startPoint x: 451, startPoint y: 269, endPoint x: 463, endPoint y: 166, distance: 103.0
click at [451, 268] on div at bounding box center [678, 247] width 647 height 436
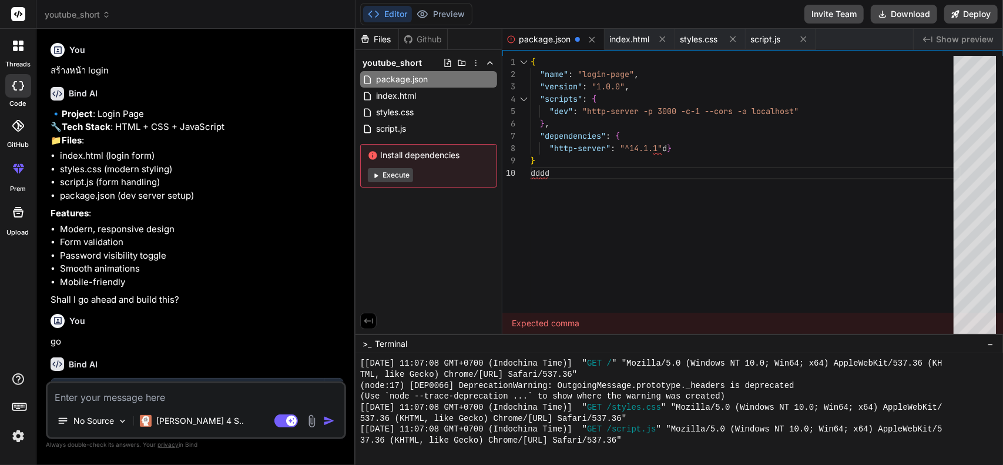
click at [948, 42] on span "Show preview" at bounding box center [965, 39] width 58 height 12
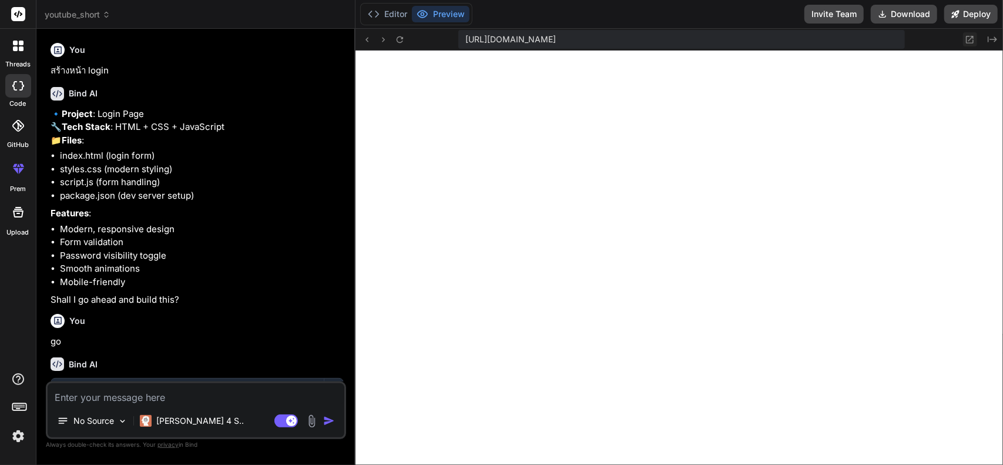
click at [971, 38] on icon at bounding box center [971, 40] width 8 height 8
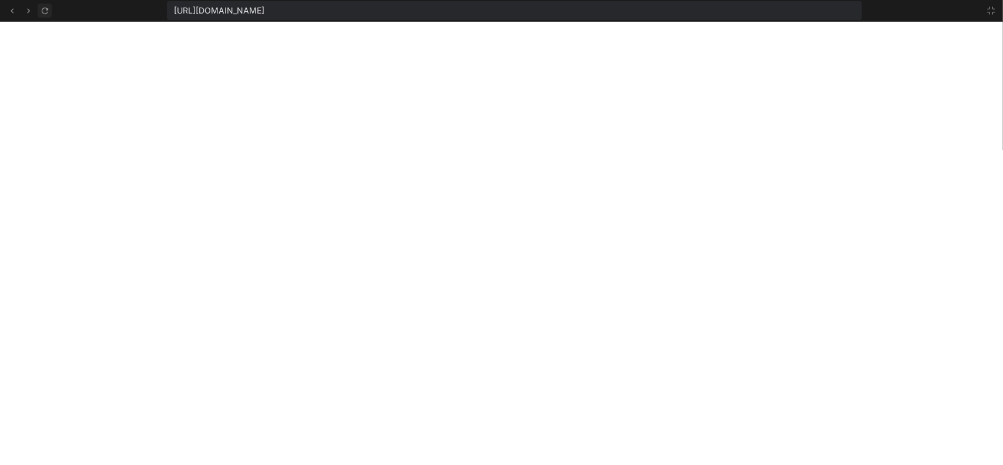
click at [44, 9] on icon at bounding box center [45, 11] width 10 height 10
click at [993, 11] on icon at bounding box center [991, 10] width 9 height 9
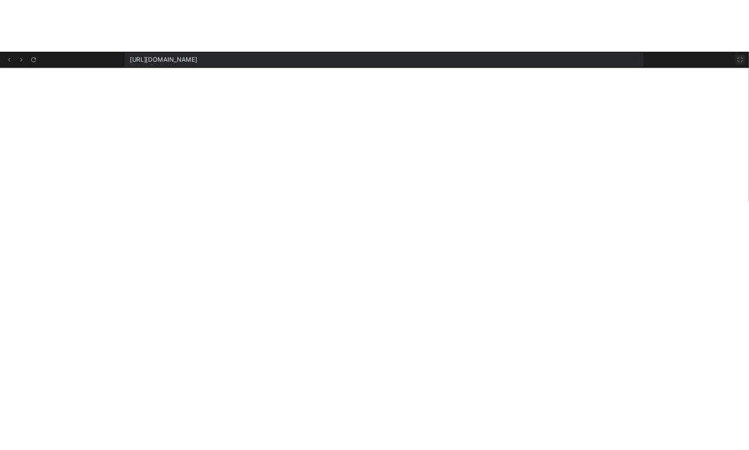
scroll to position [1305, 0]
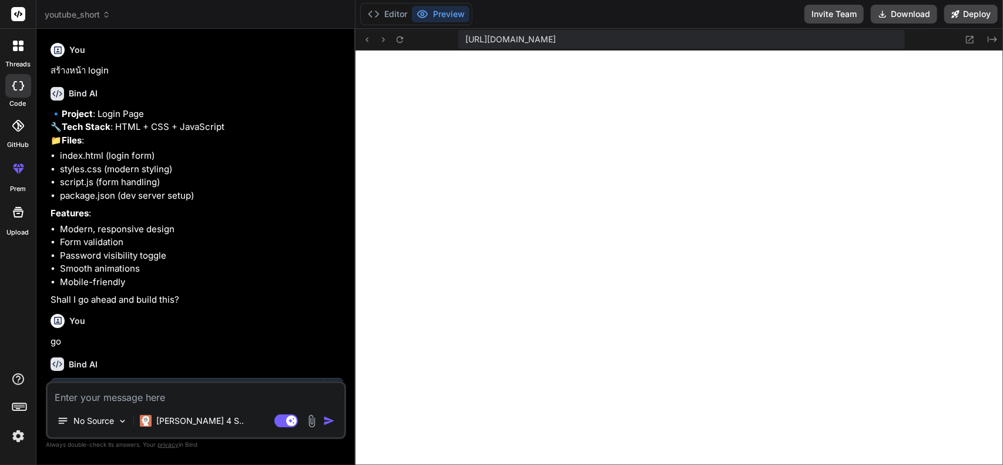
type textarea "x"
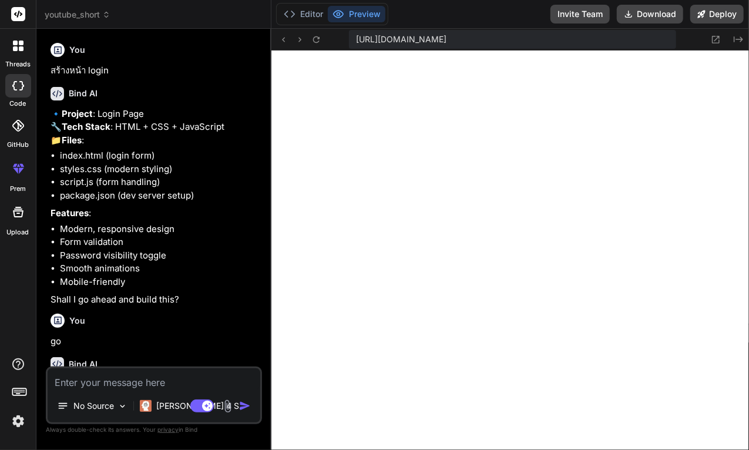
scroll to position [1382, 0]
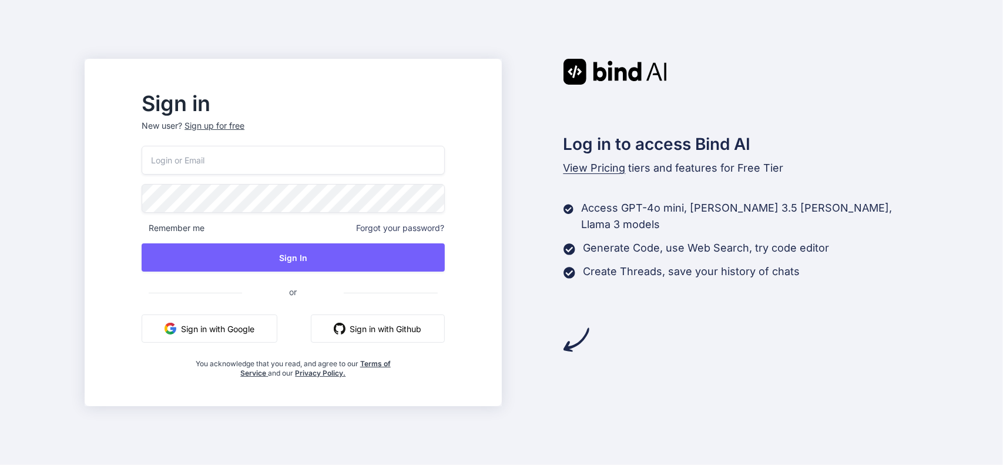
click at [271, 330] on button "Sign in with Google" at bounding box center [210, 328] width 136 height 28
